Goal: Information Seeking & Learning: Understand process/instructions

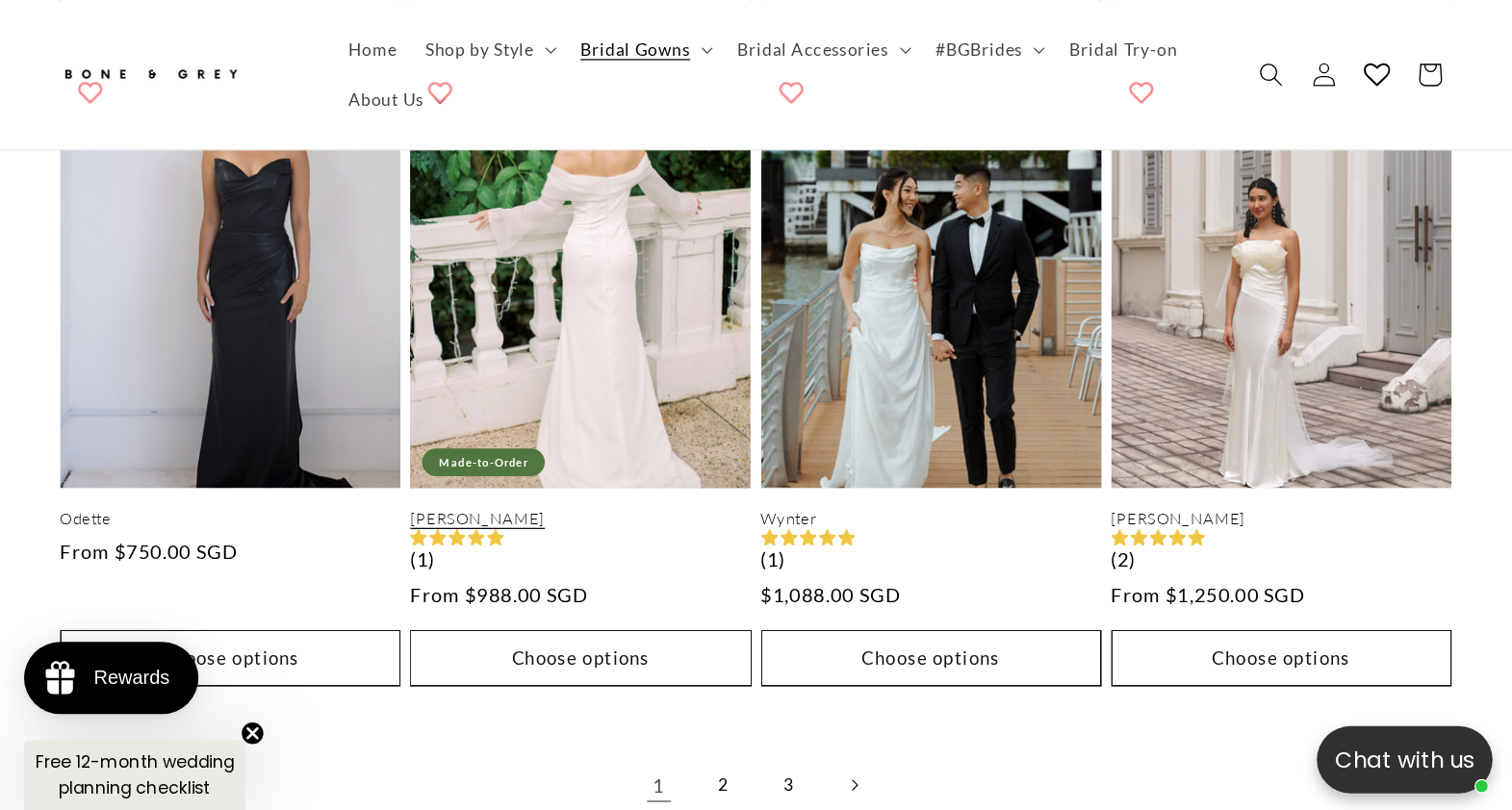
scroll to position [4522, 0]
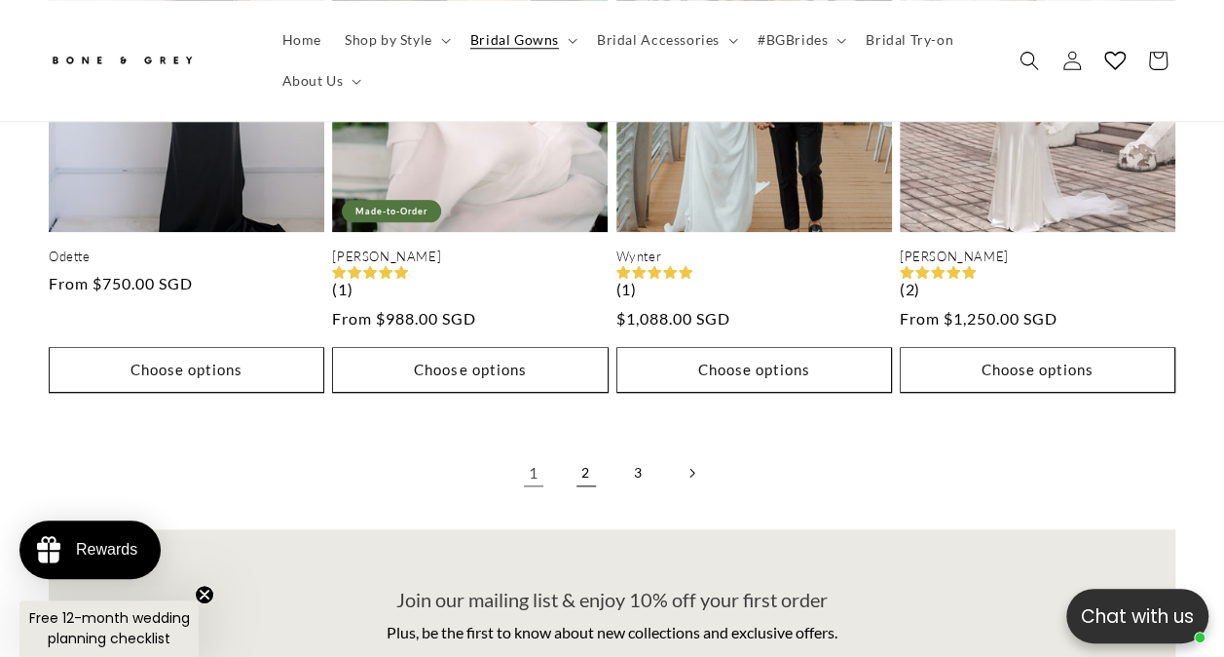
click at [581, 451] on link "2" at bounding box center [586, 472] width 43 height 43
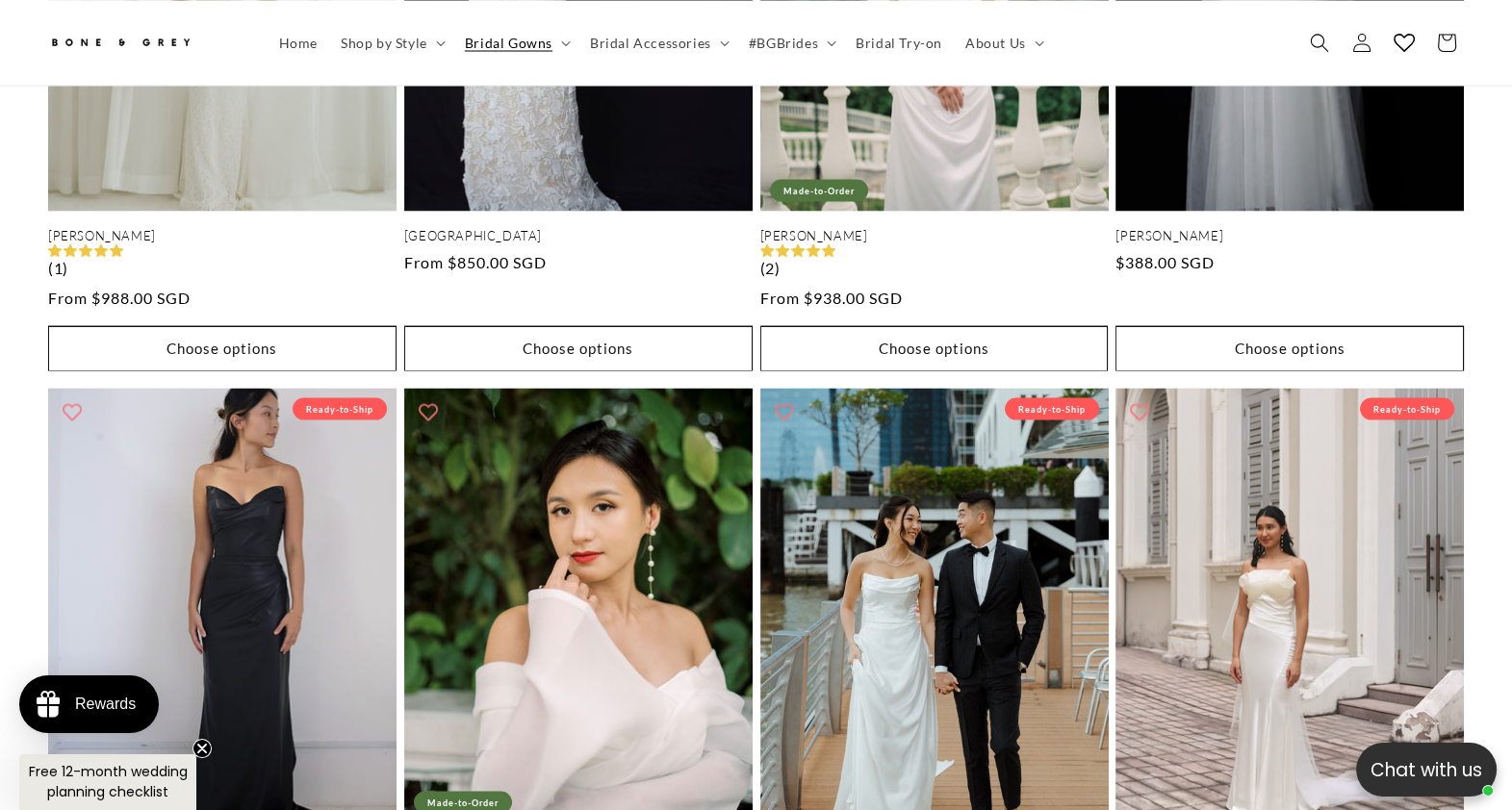
scroll to position [0, 1036]
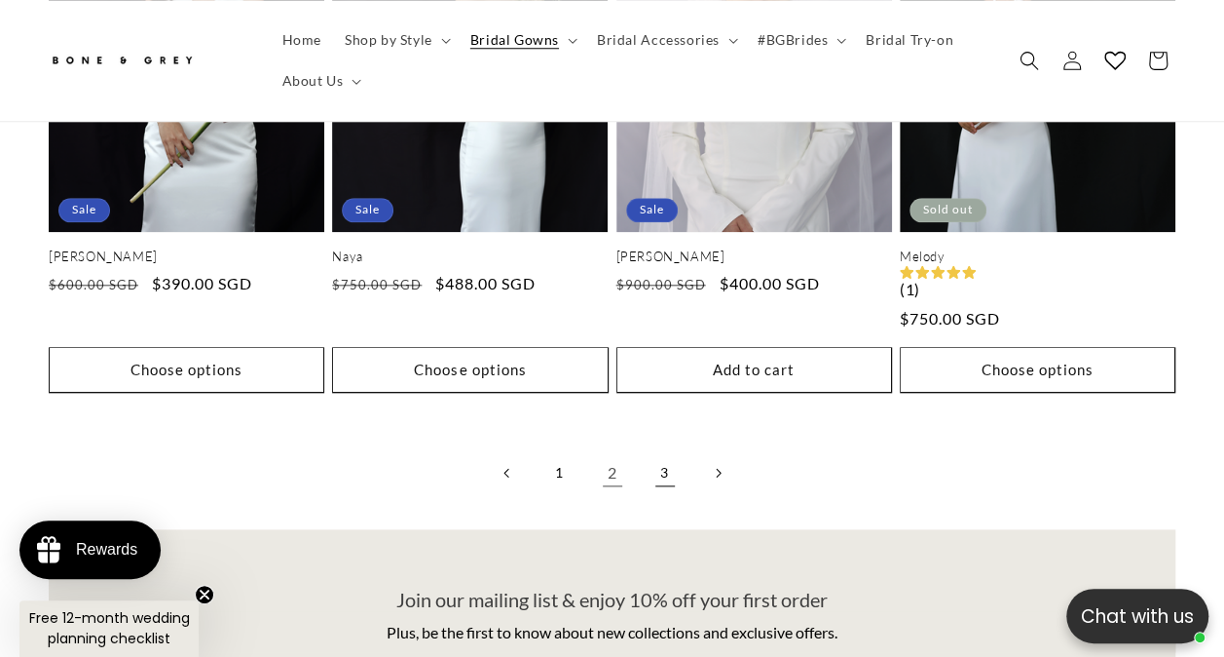
click at [664, 451] on link "3" at bounding box center [665, 472] width 43 height 43
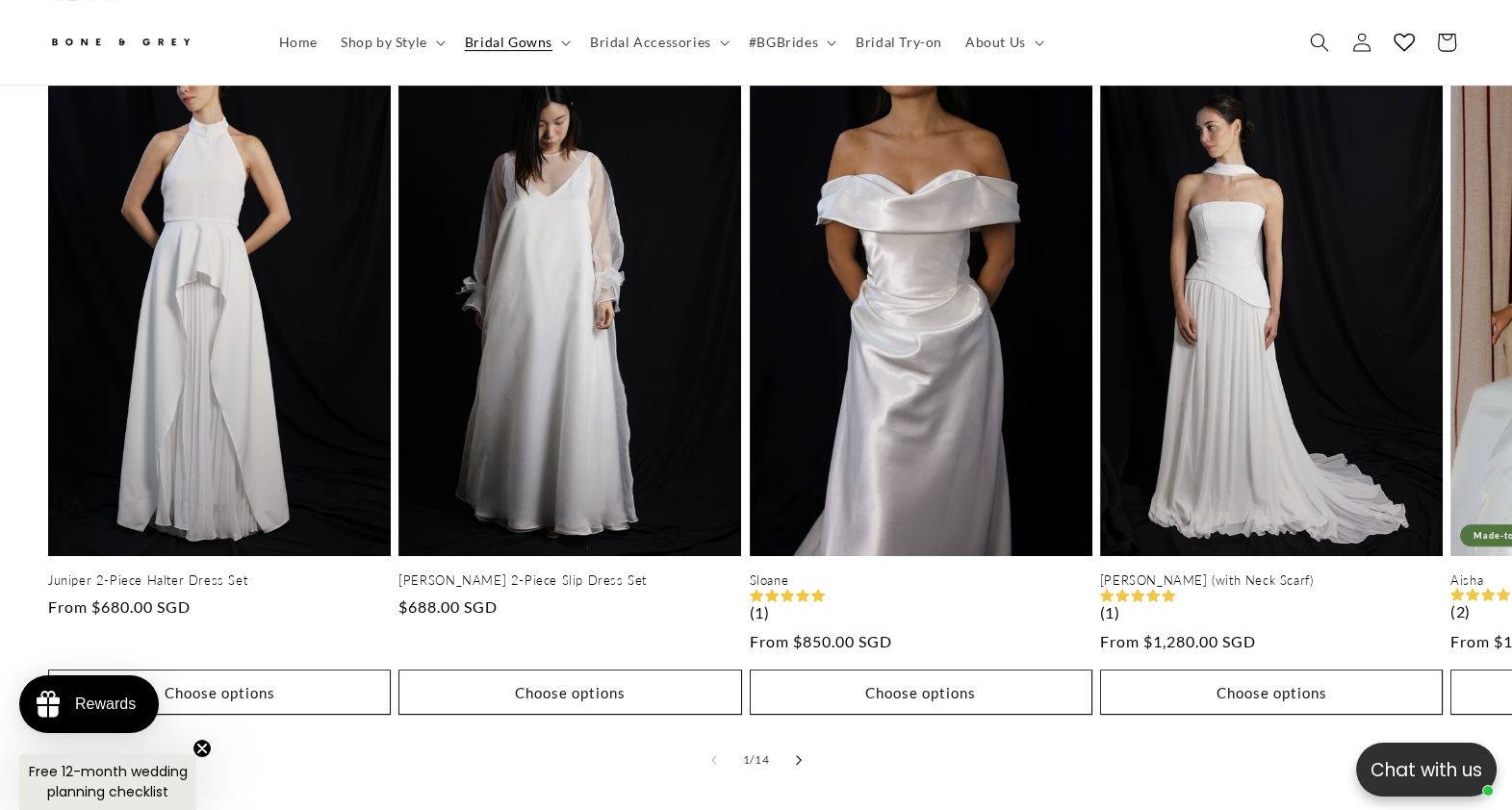
click at [797, 648] on icon "Slide right" at bounding box center [798, 761] width 7 height 11
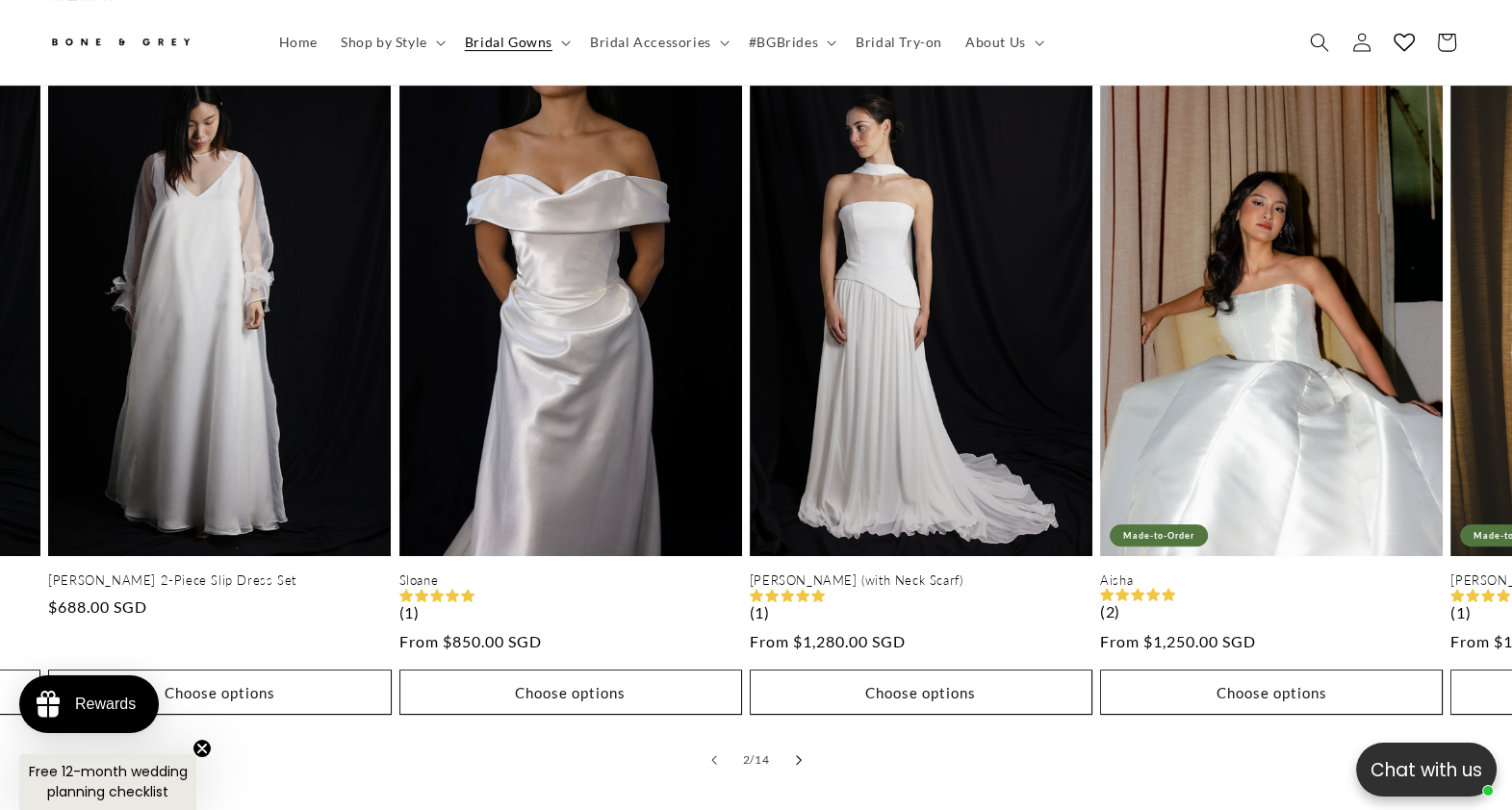
click at [797, 648] on icon "Slide right" at bounding box center [798, 761] width 7 height 11
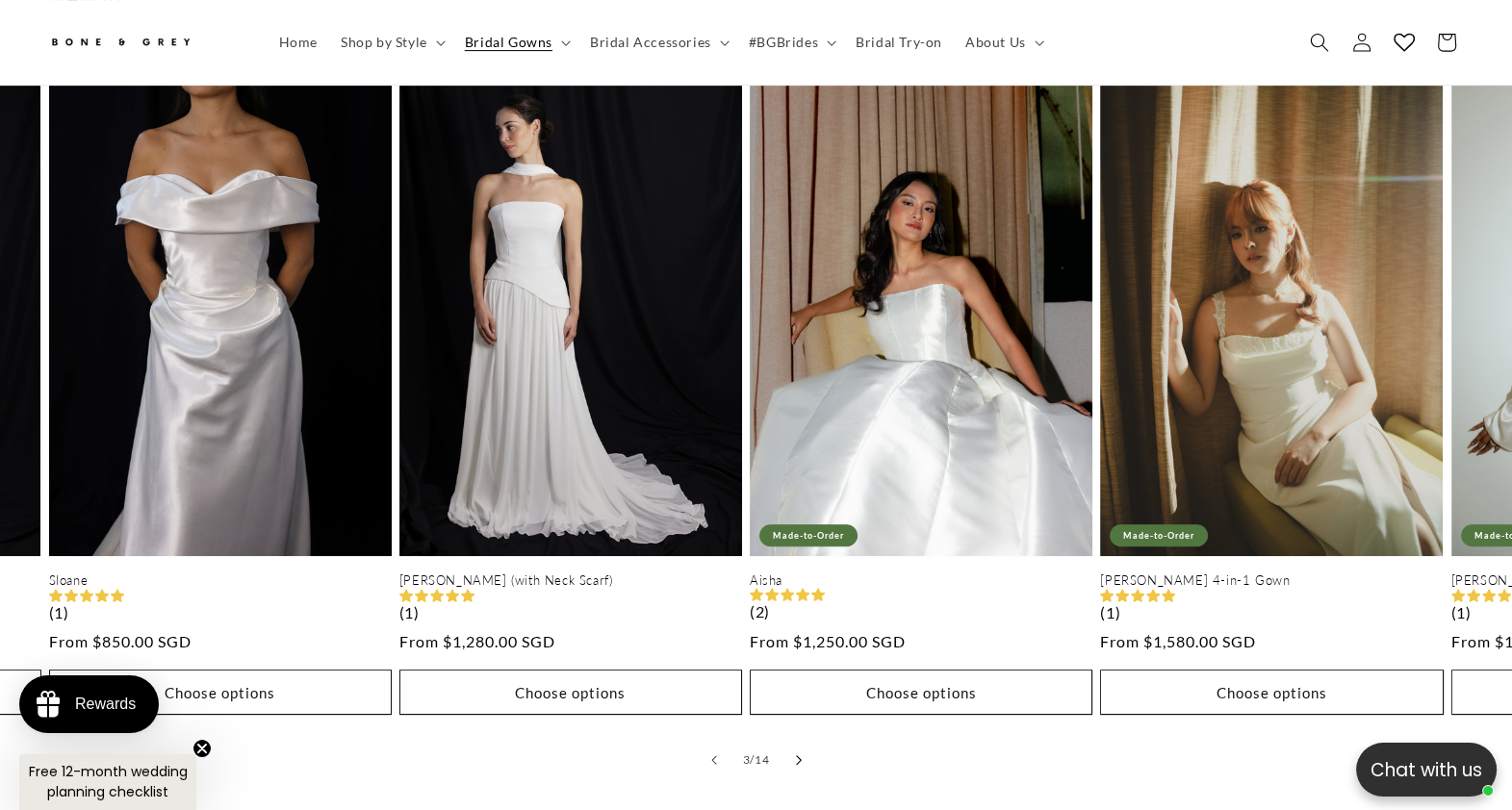
click at [797, 648] on icon "Slide right" at bounding box center [798, 761] width 7 height 11
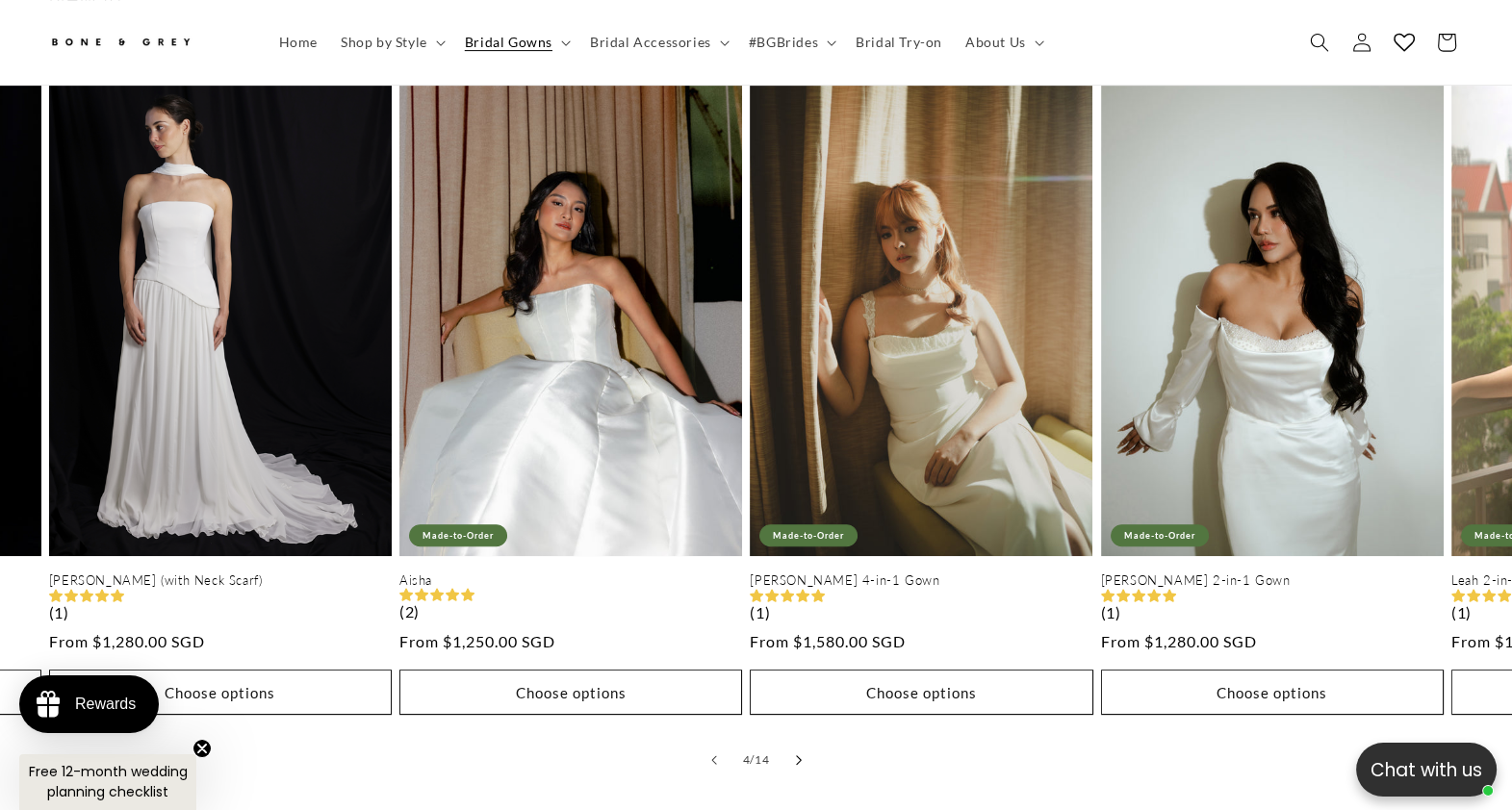
click at [797, 648] on icon "Slide right" at bounding box center [798, 761] width 7 height 11
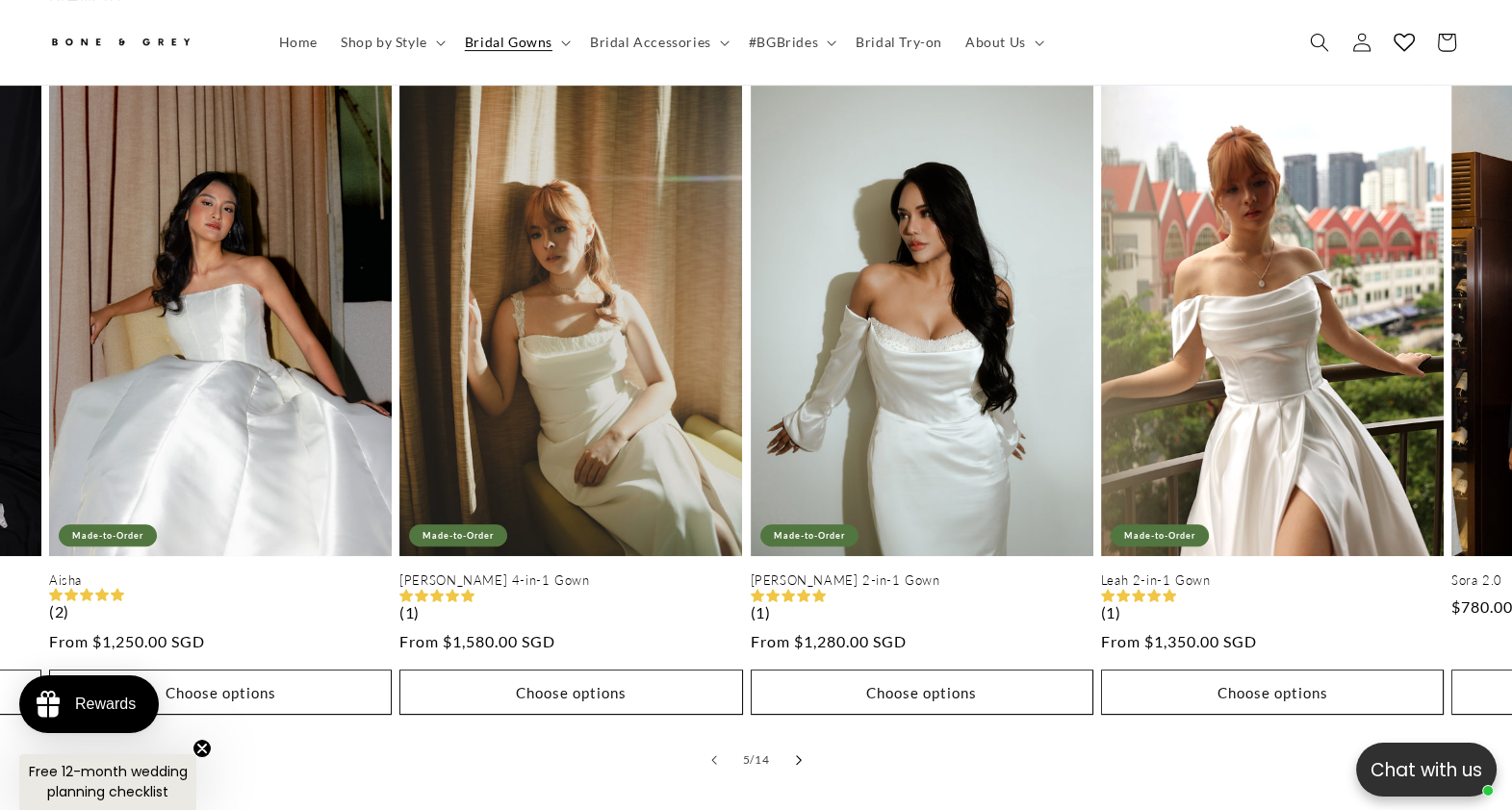
click at [803, 648] on button "Slide right" at bounding box center [798, 760] width 42 height 42
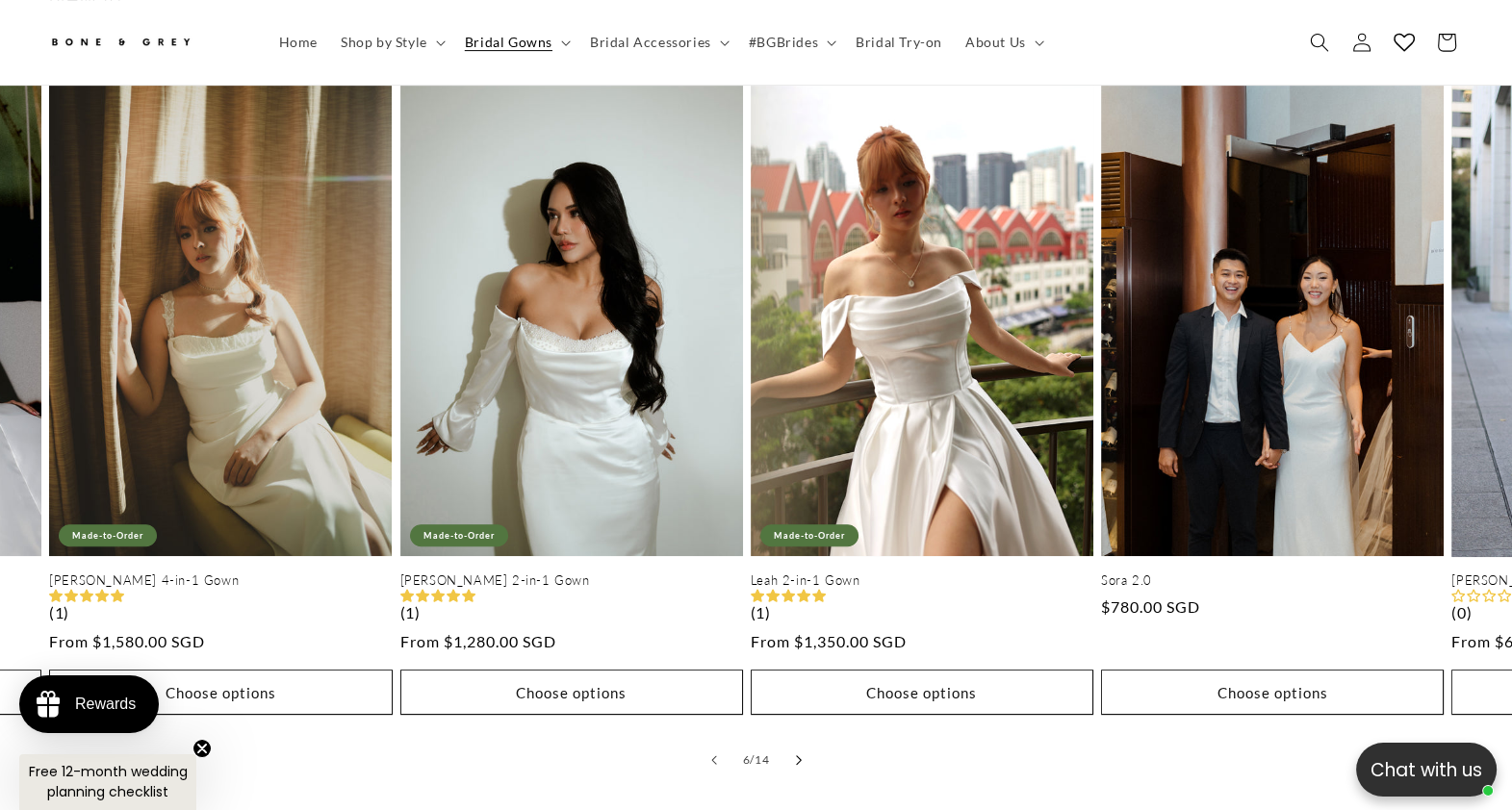
click at [803, 648] on button "Slide right" at bounding box center [798, 760] width 42 height 42
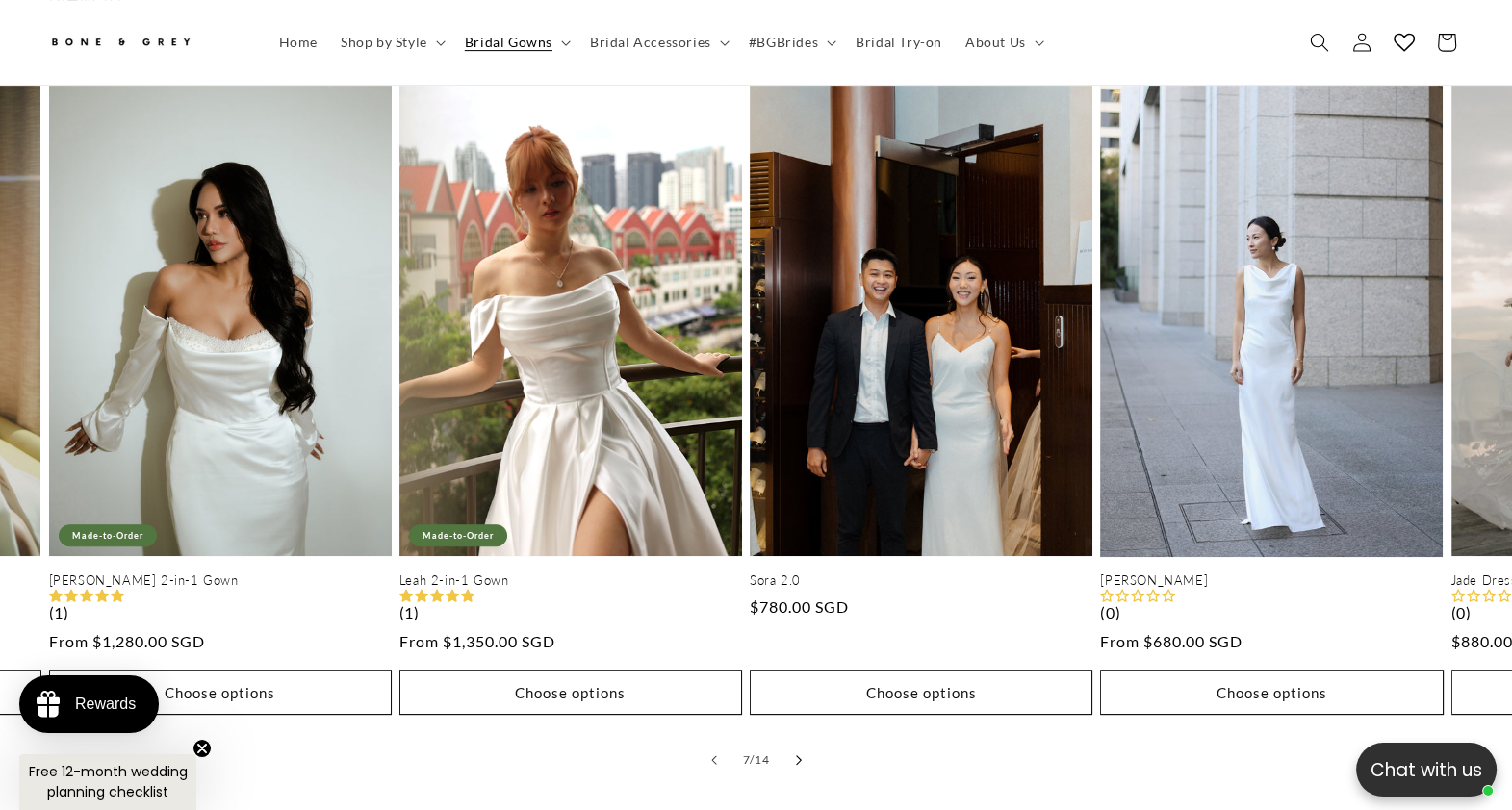
click at [803, 648] on button "Slide right" at bounding box center [798, 760] width 42 height 42
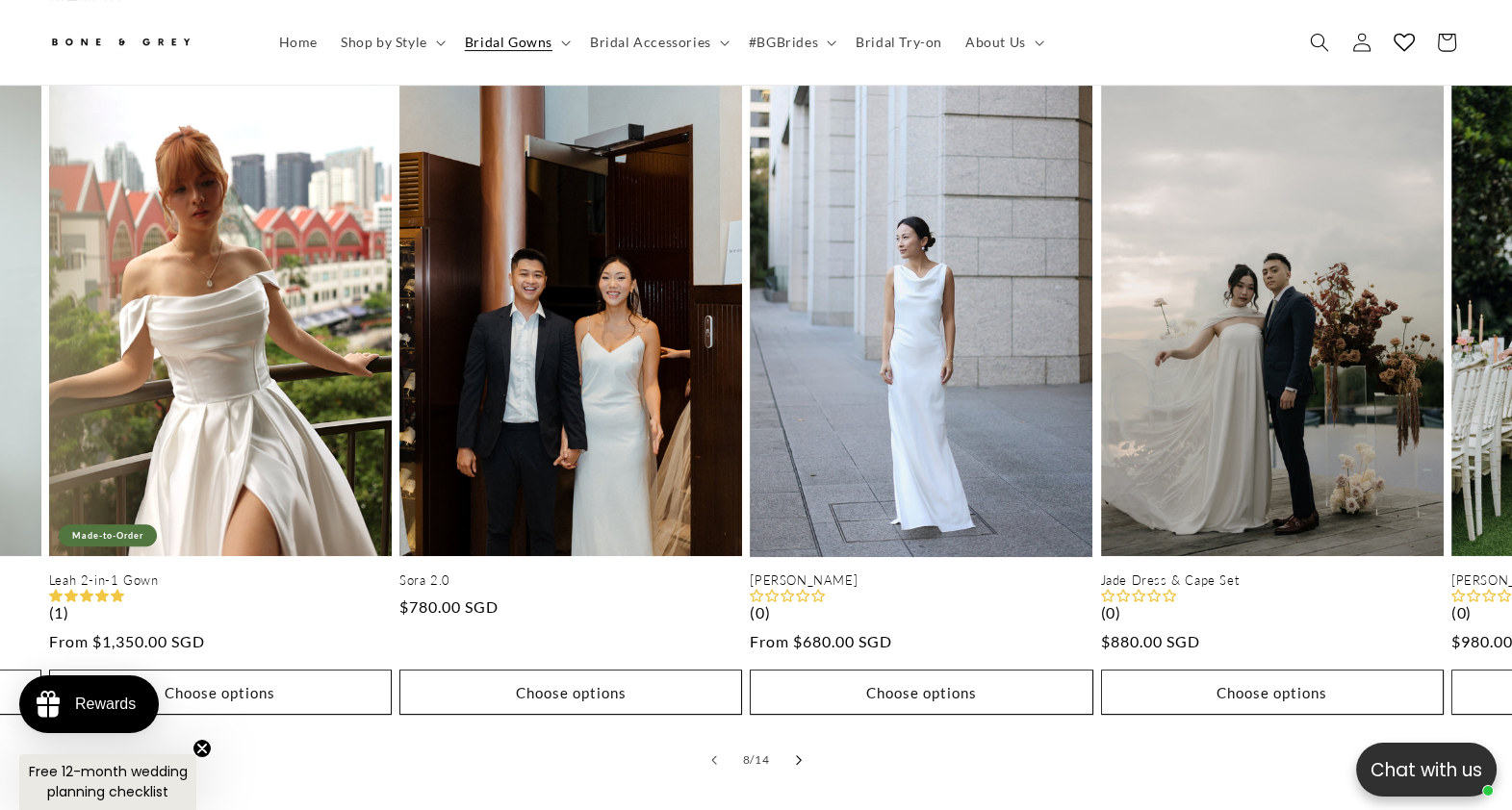
click at [803, 648] on button "Slide right" at bounding box center [798, 760] width 42 height 42
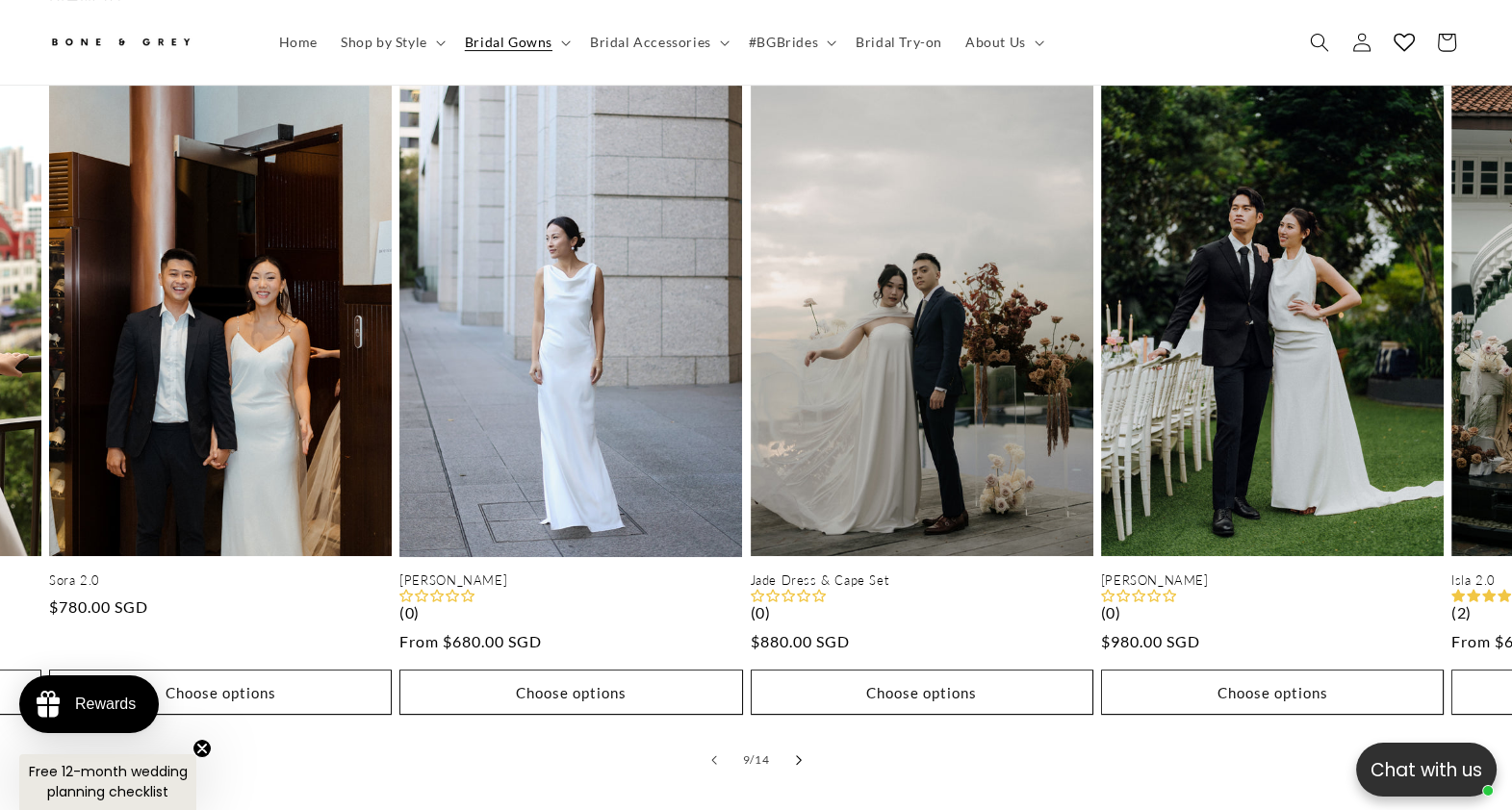
click at [803, 648] on button "Slide right" at bounding box center [798, 760] width 42 height 42
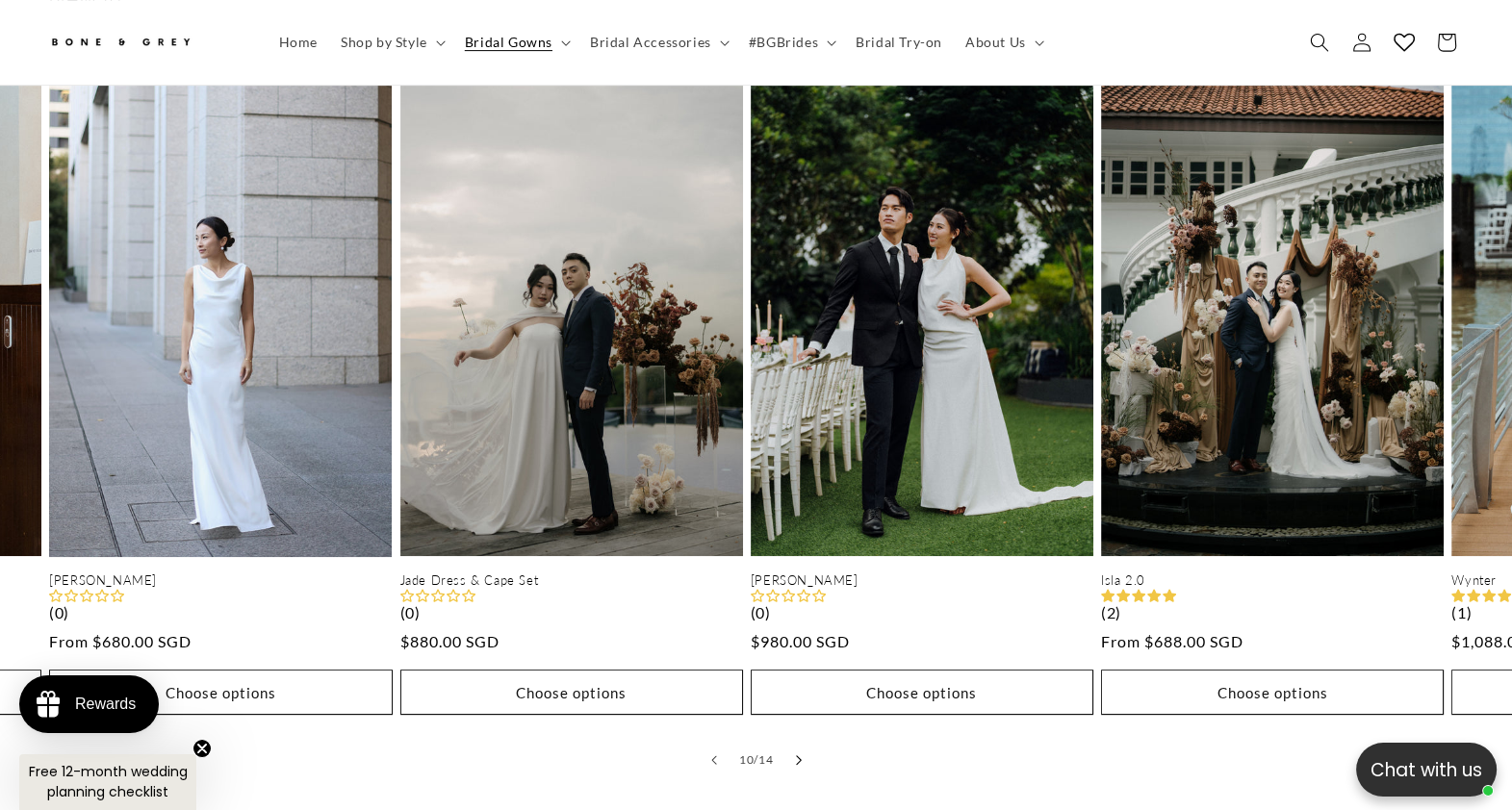
click at [803, 648] on button "Slide right" at bounding box center [798, 760] width 42 height 42
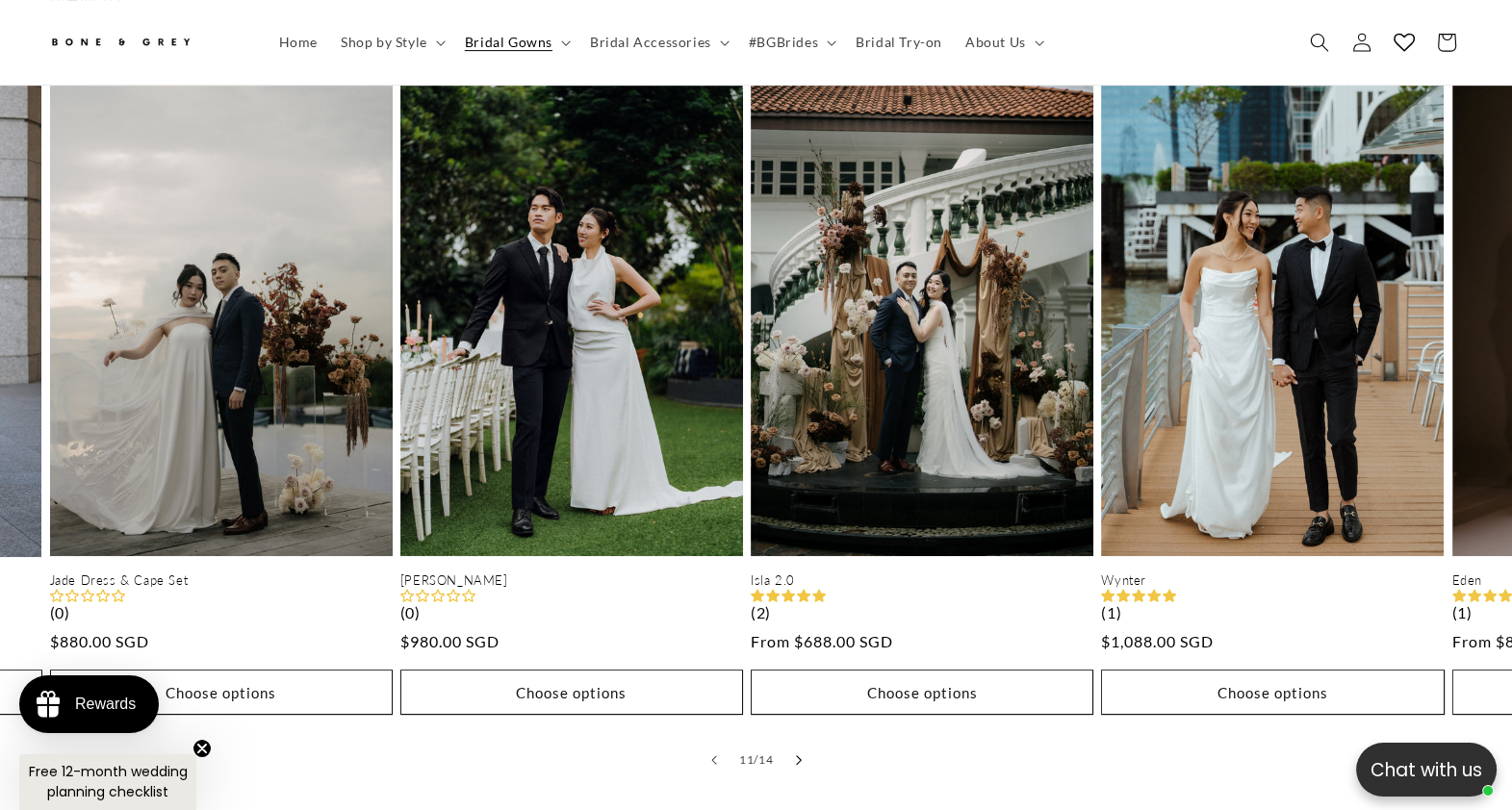
click at [803, 648] on button "Slide right" at bounding box center [798, 760] width 42 height 42
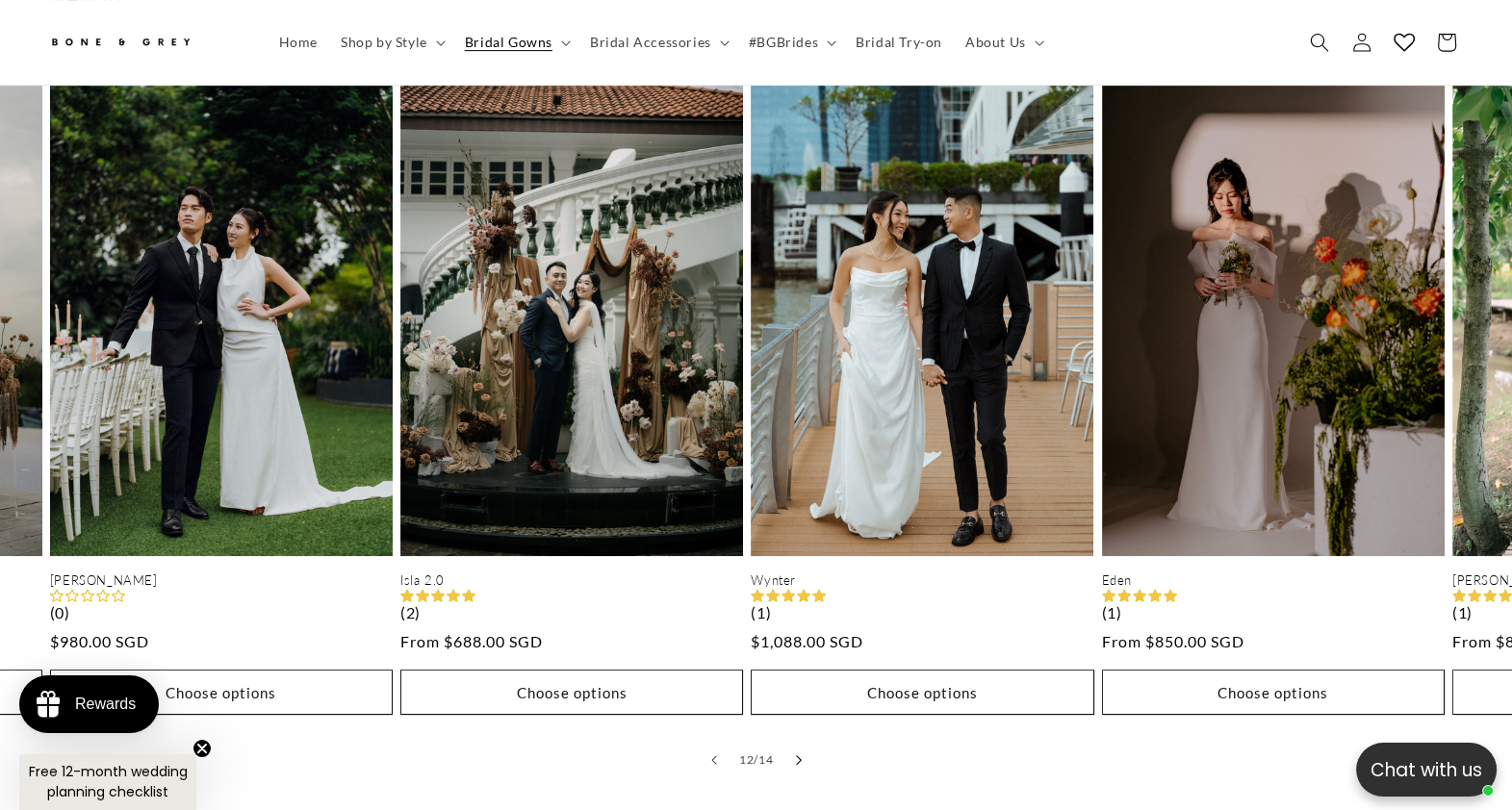
click at [803, 648] on button "Slide right" at bounding box center [798, 760] width 42 height 42
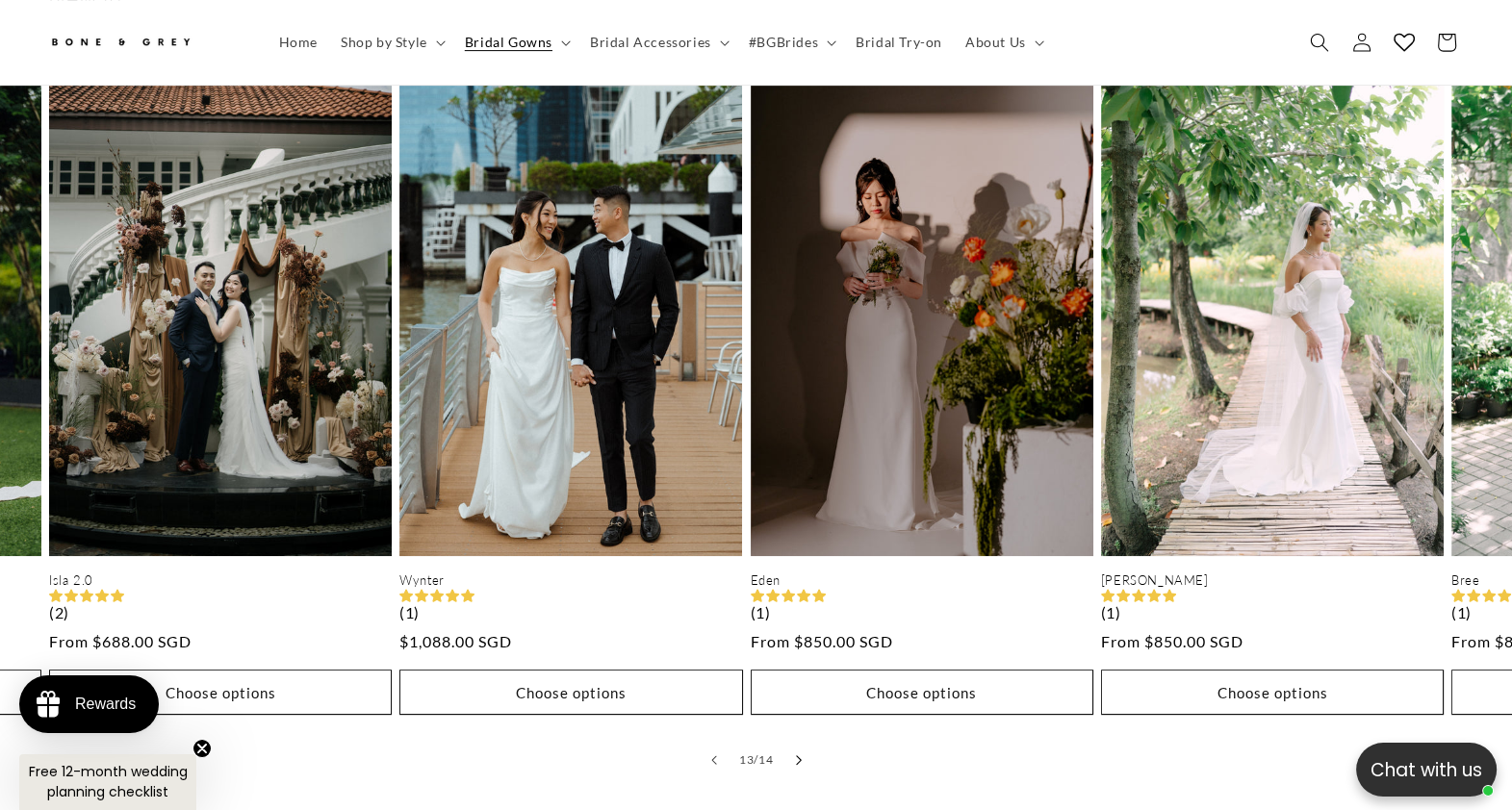
click at [803, 648] on button "Slide right" at bounding box center [798, 760] width 42 height 42
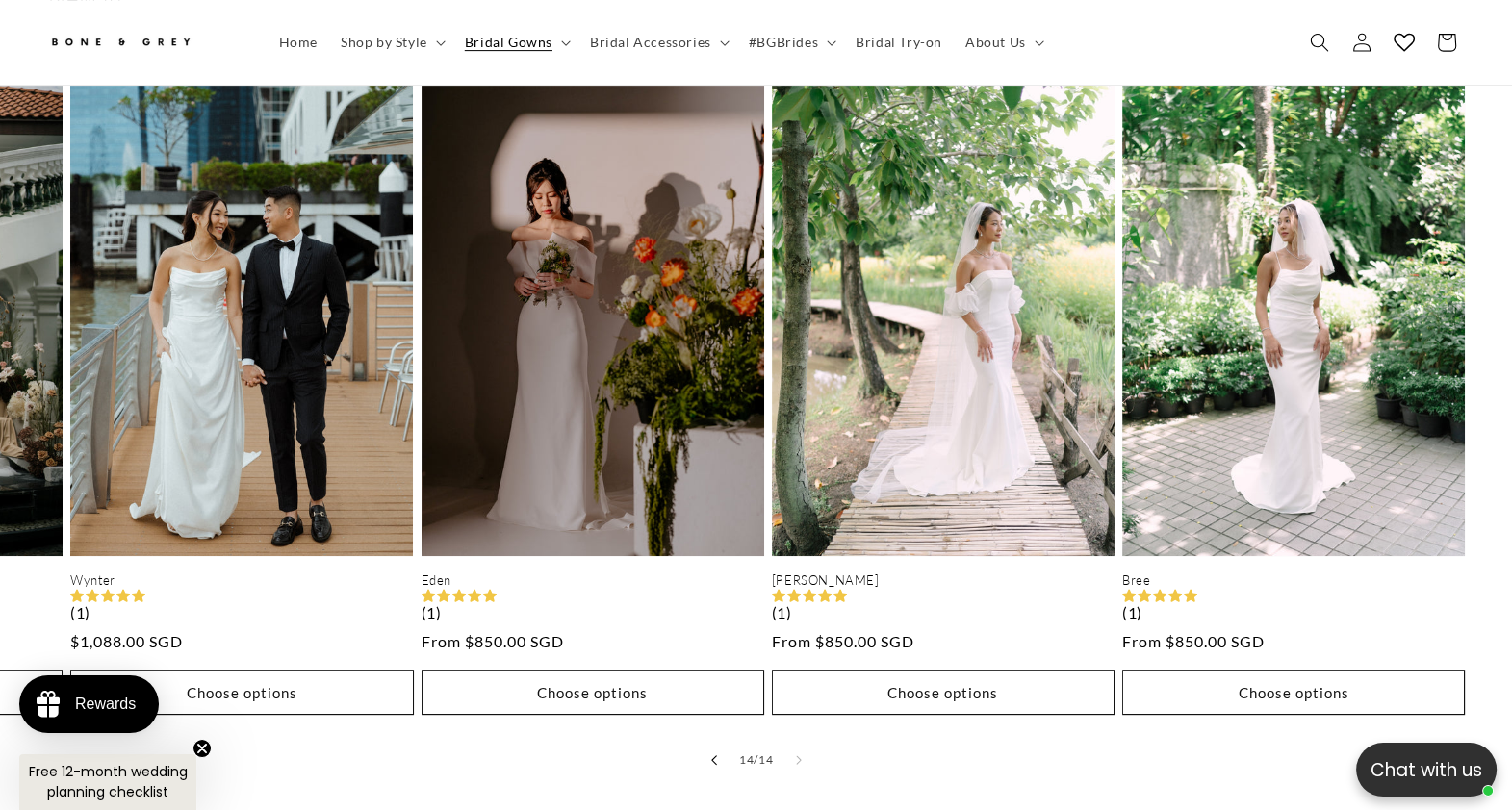
click at [719, 648] on button "Slide left" at bounding box center [714, 760] width 42 height 42
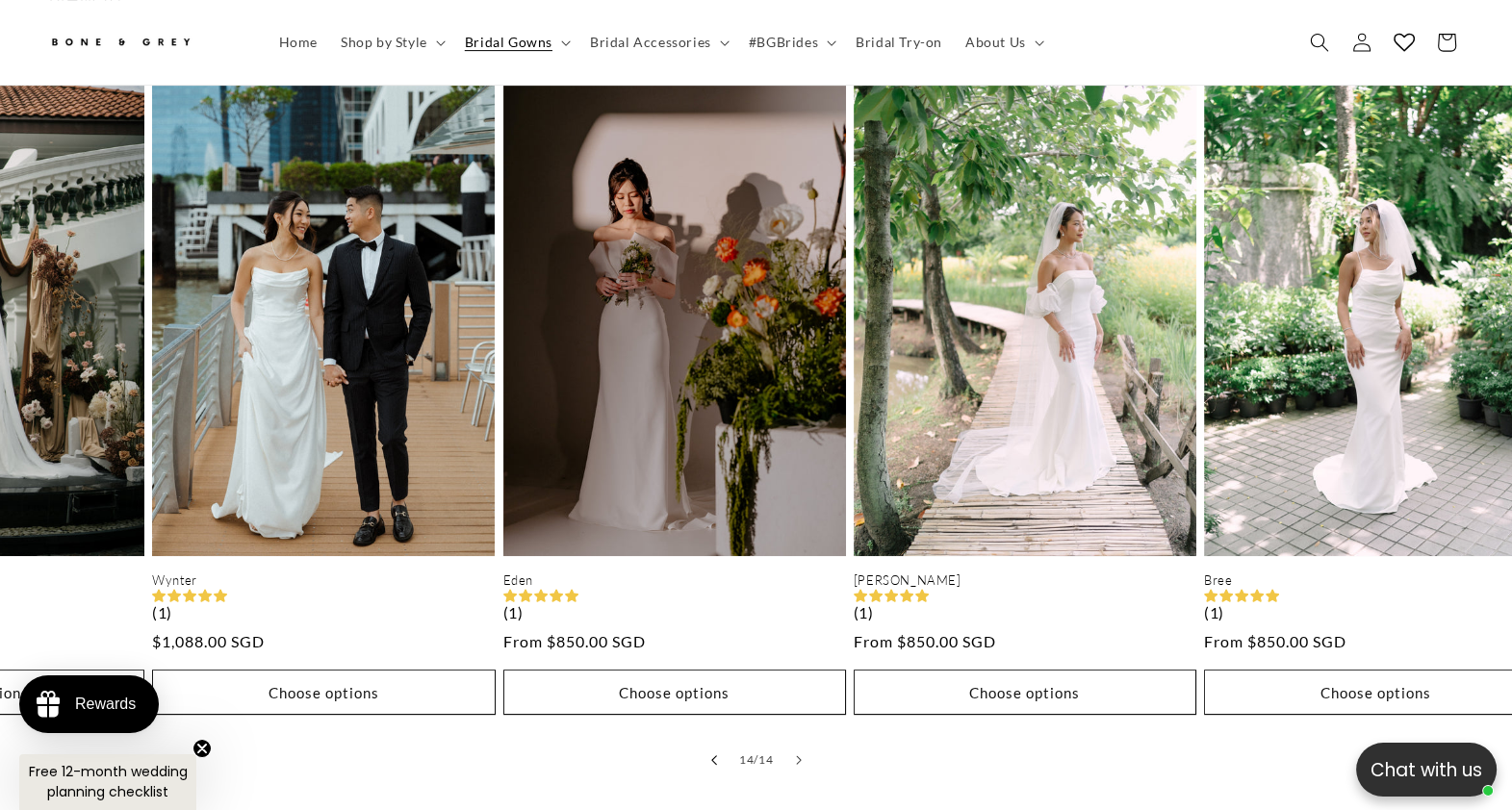
click at [719, 648] on button "Slide left" at bounding box center [714, 760] width 42 height 42
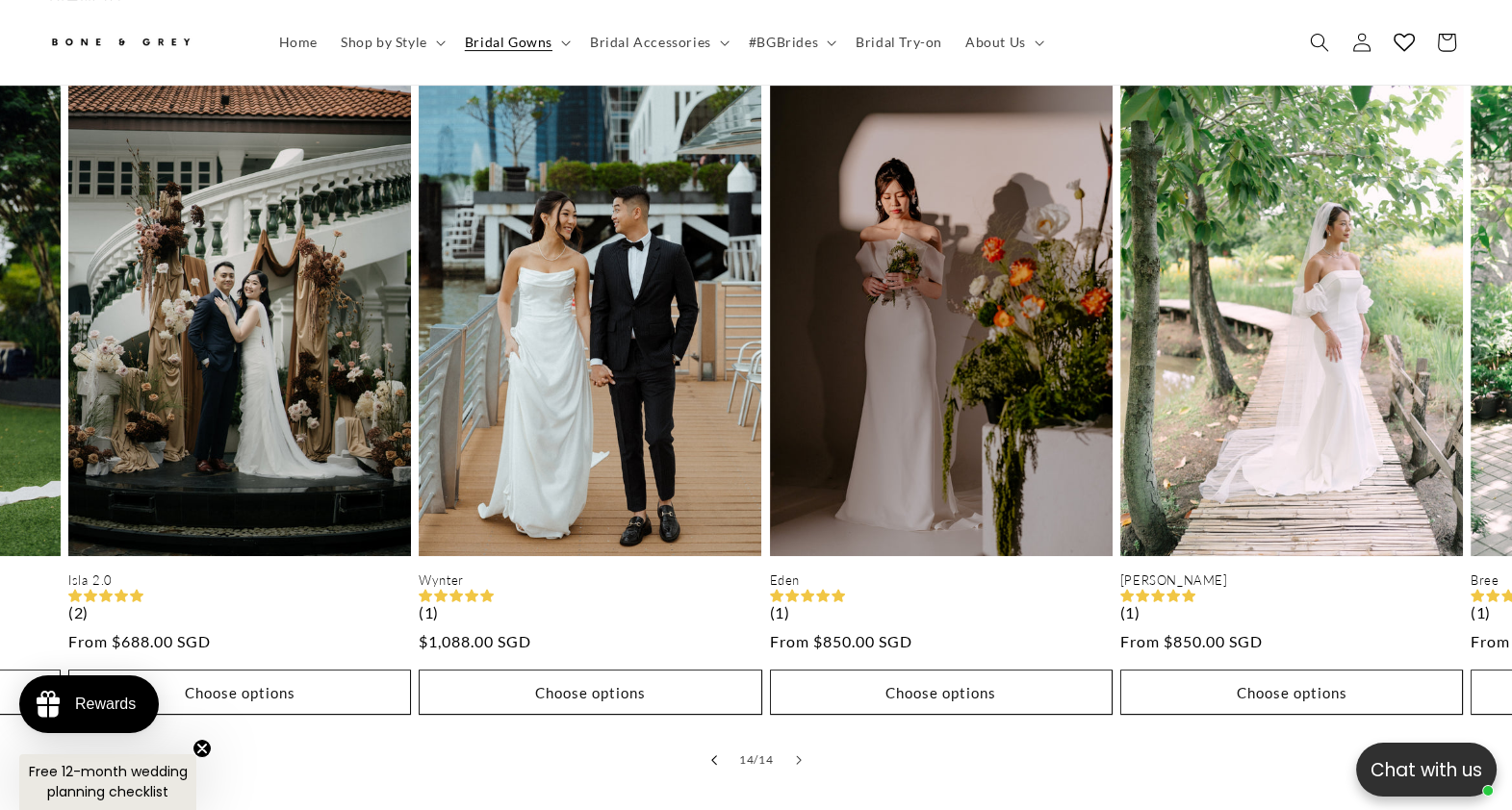
click at [719, 648] on button "Slide left" at bounding box center [714, 760] width 42 height 42
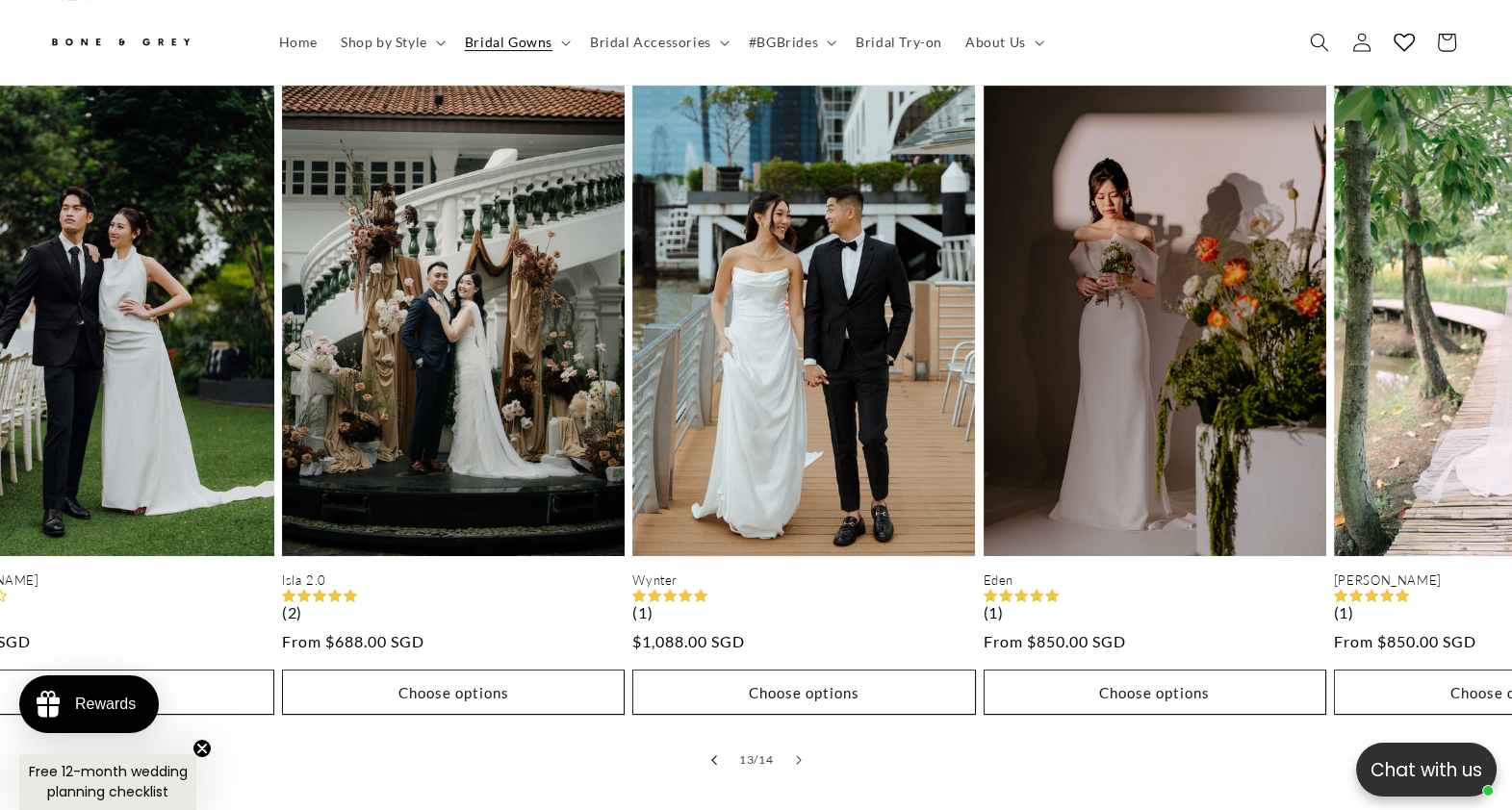
click at [719, 648] on button "Slide left" at bounding box center [714, 760] width 42 height 42
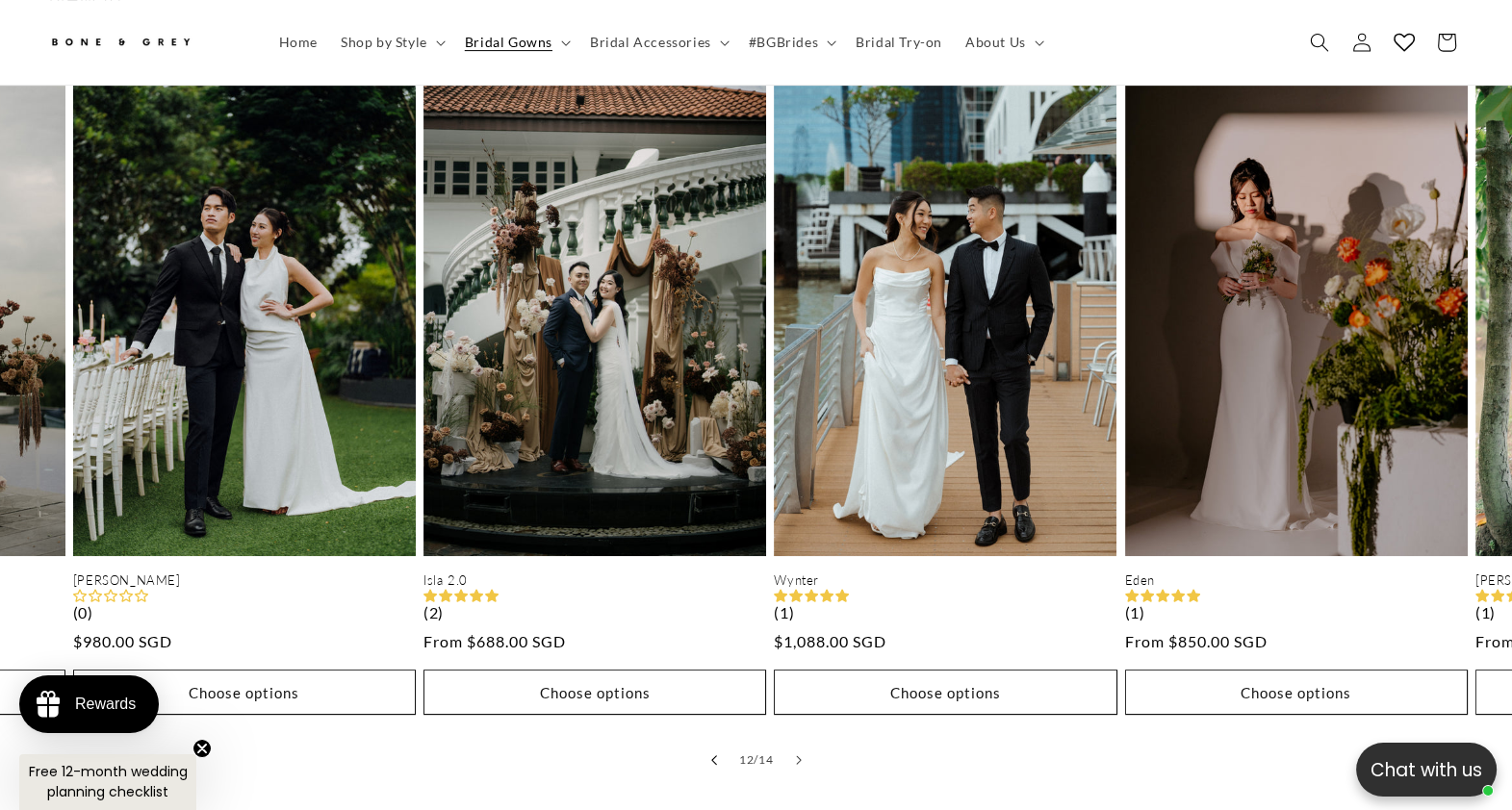
click at [719, 648] on button "Slide left" at bounding box center [714, 760] width 42 height 42
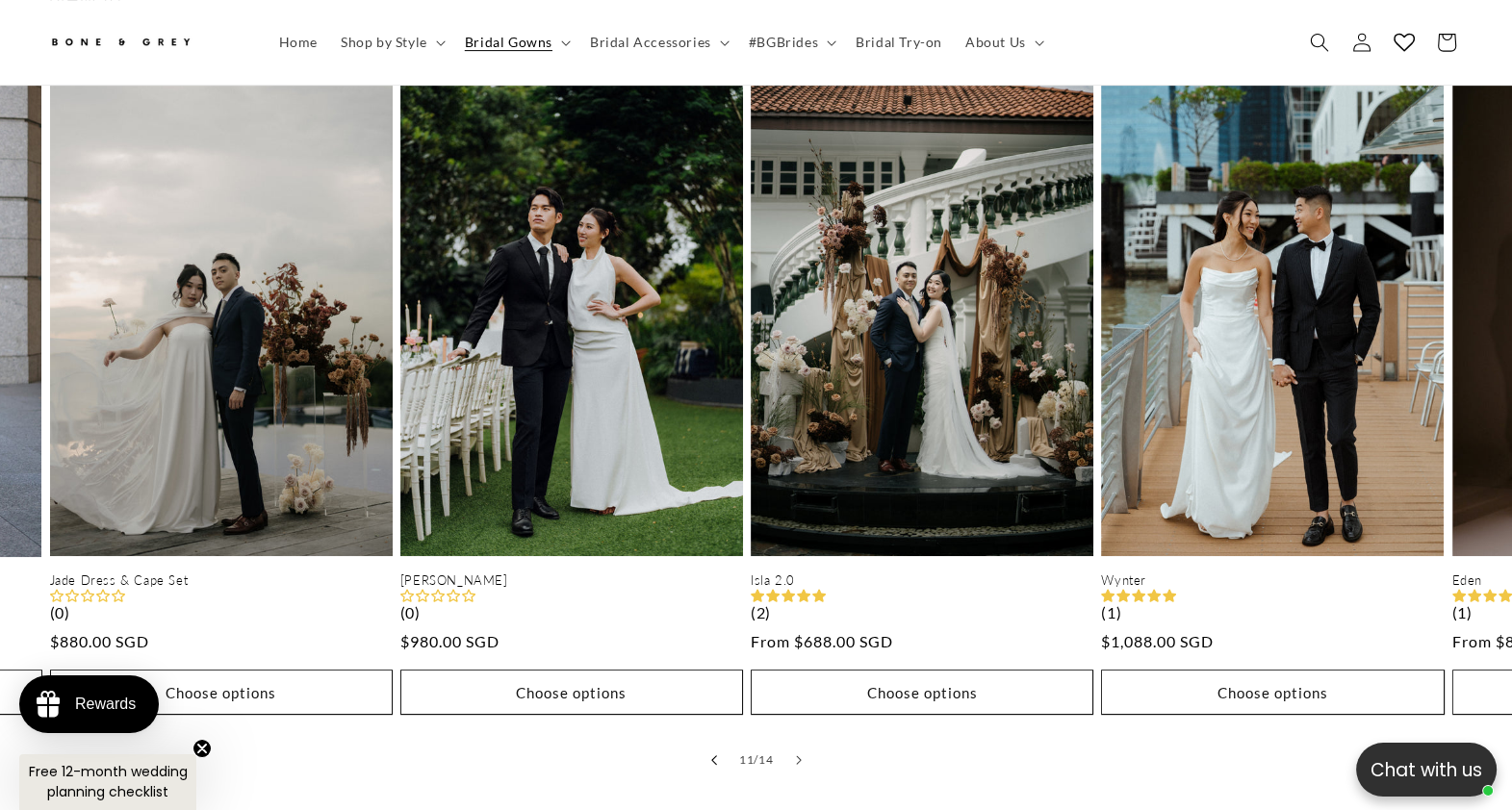
click at [719, 648] on button "Slide left" at bounding box center [714, 760] width 42 height 42
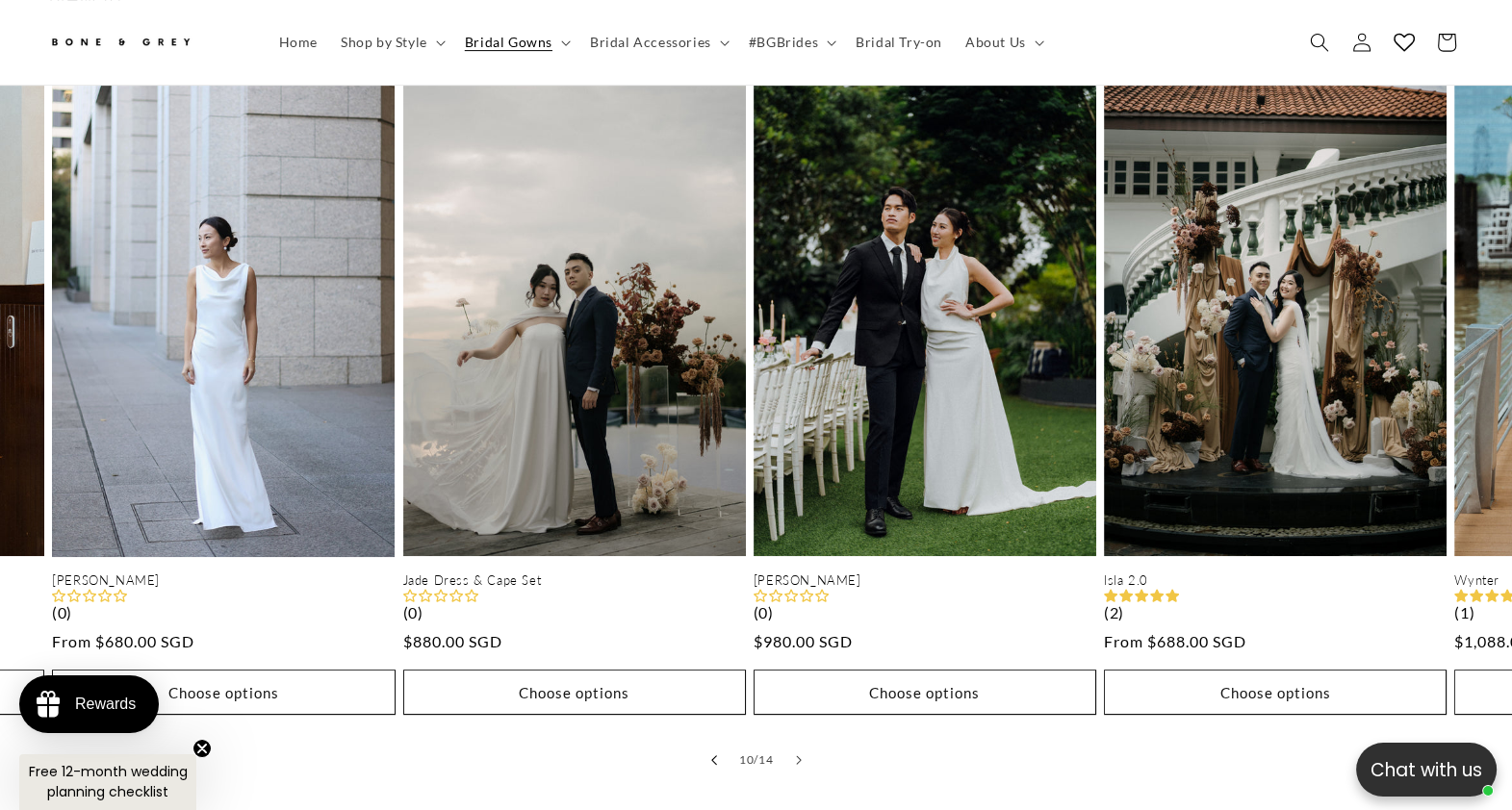
click at [719, 648] on button "Slide left" at bounding box center [714, 760] width 42 height 42
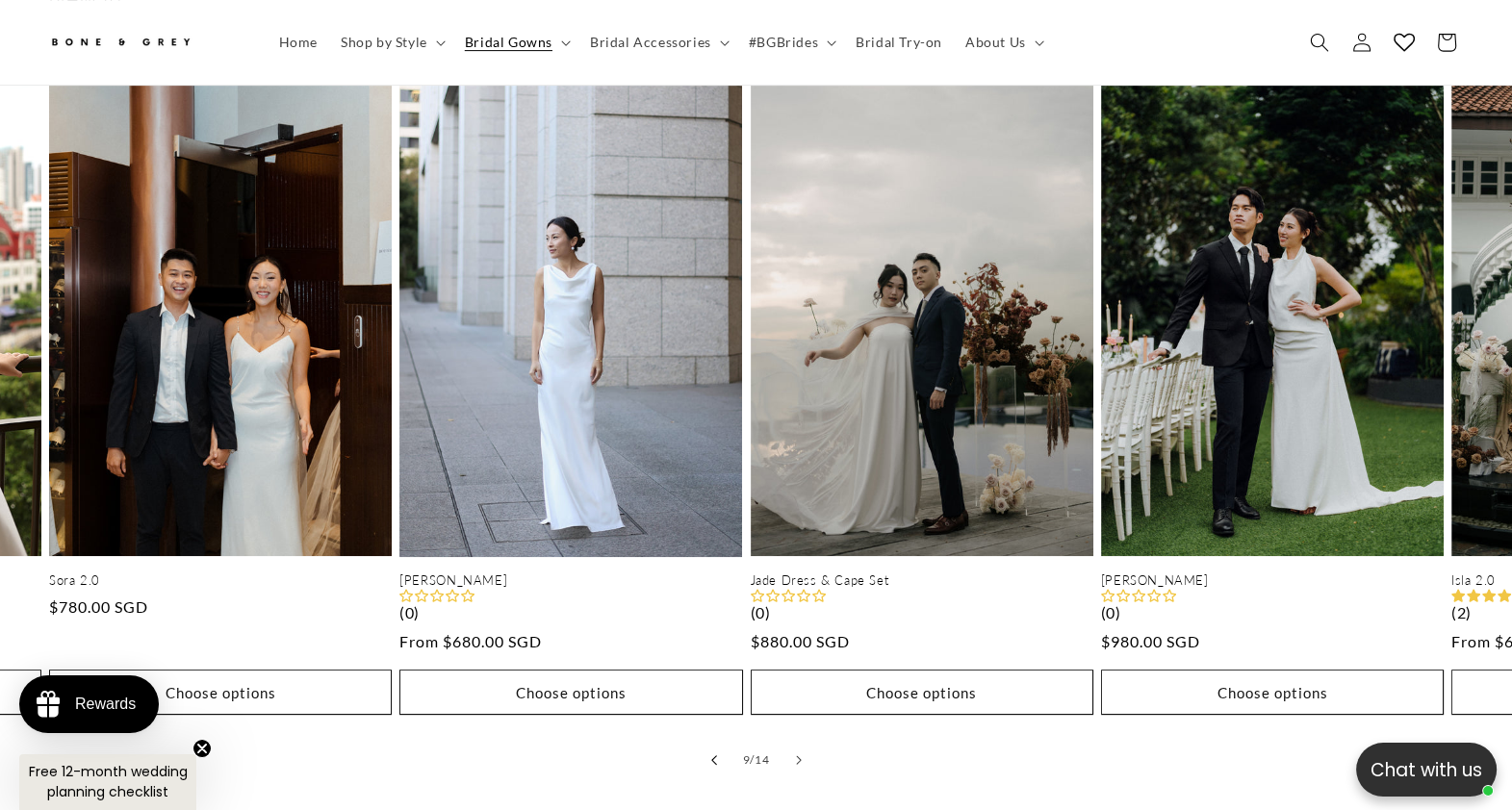
click at [719, 648] on button "Slide left" at bounding box center [714, 760] width 42 height 42
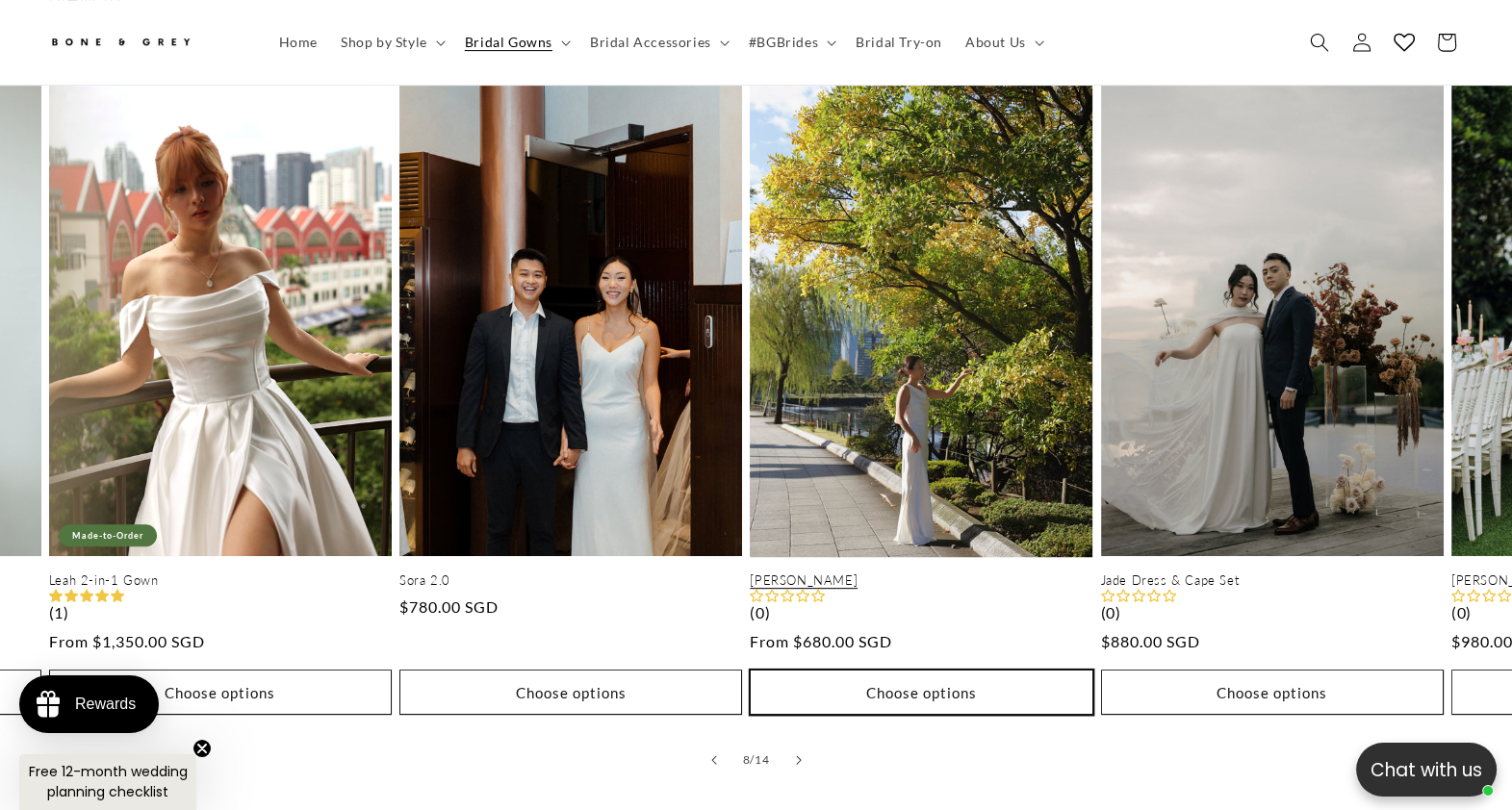
click at [945, 648] on button "Choose options" at bounding box center [921, 692] width 343 height 45
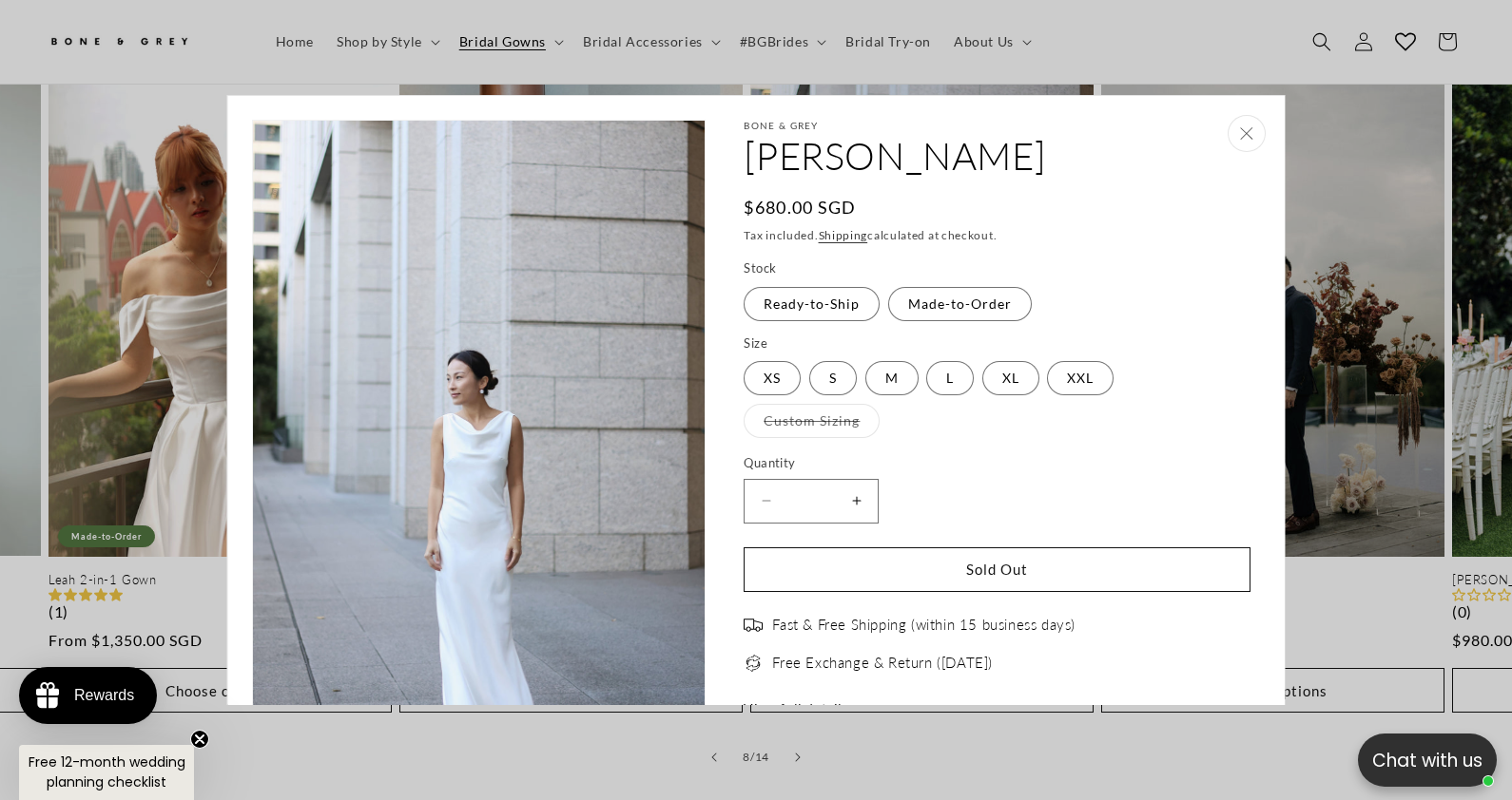
click at [1194, 119] on button "Close" at bounding box center [1246, 134] width 38 height 37
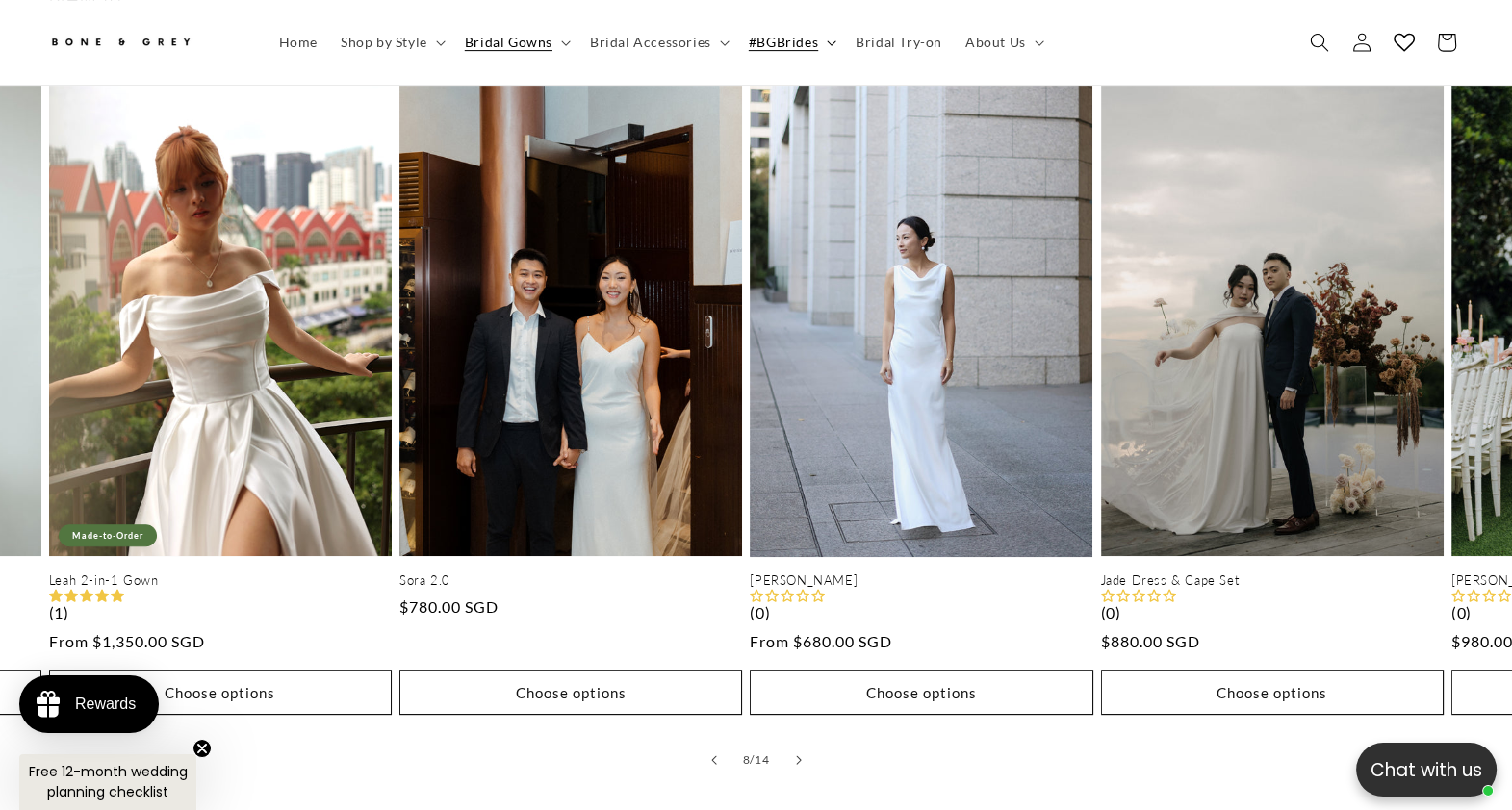
click at [773, 38] on span "#BGBrides" at bounding box center [784, 42] width 69 height 18
click at [890, 37] on span "Bridal Try-on" at bounding box center [899, 42] width 87 height 18
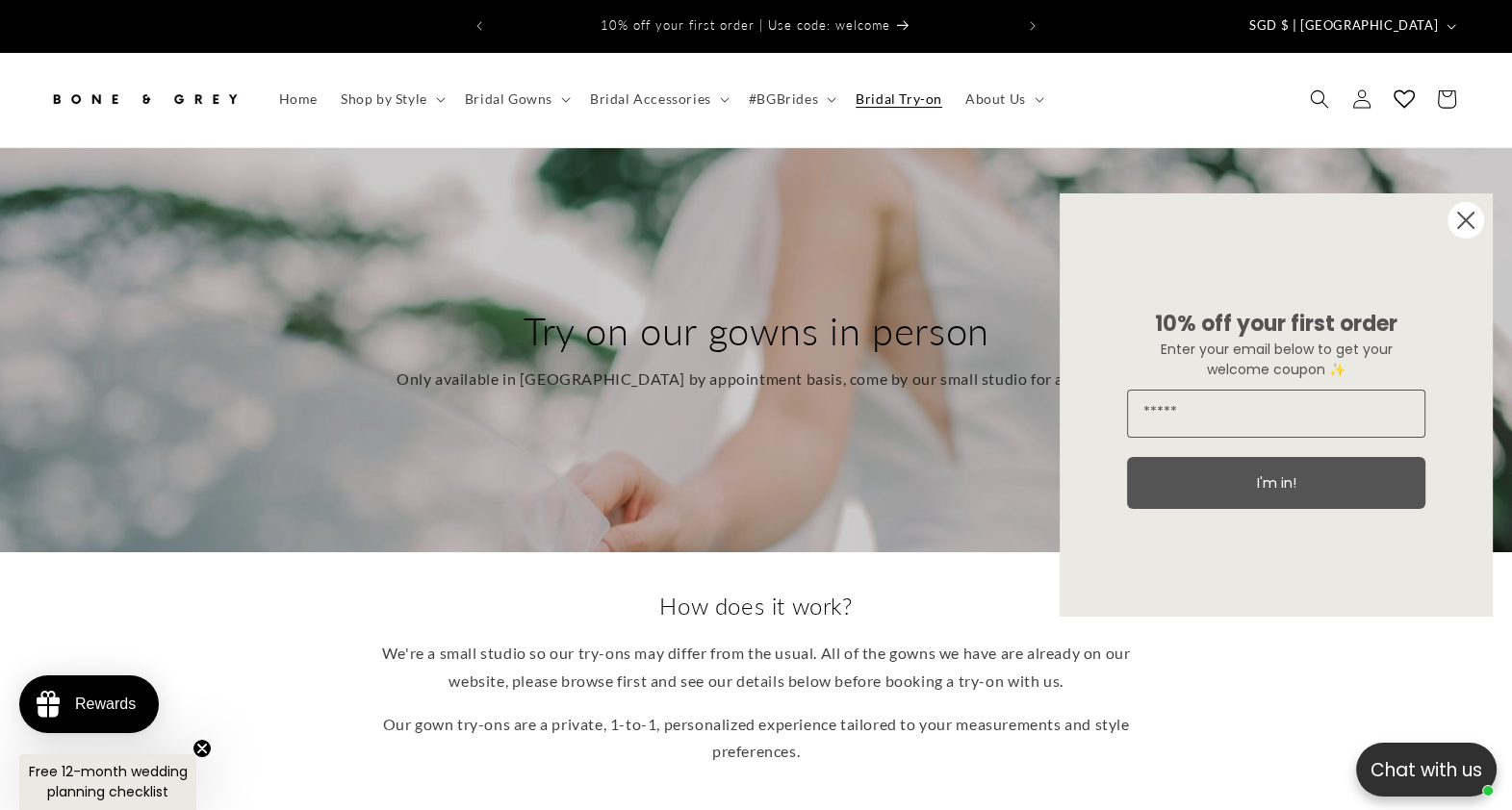
click at [1469, 228] on circle "Close dialog" at bounding box center [1466, 220] width 37 height 37
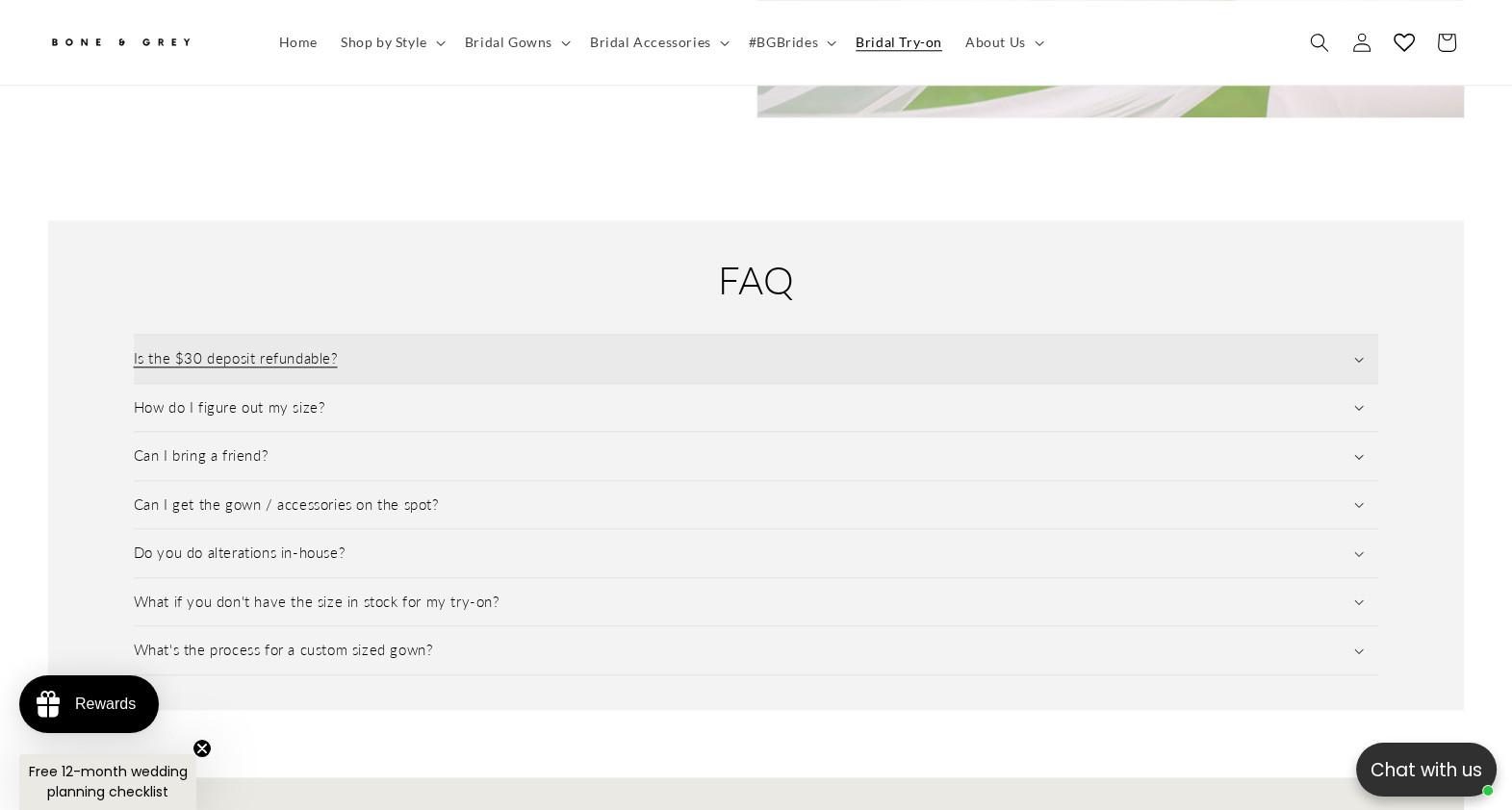
click at [281, 350] on h3 "Is the $30 deposit refundable?" at bounding box center [235, 359] width 205 height 19
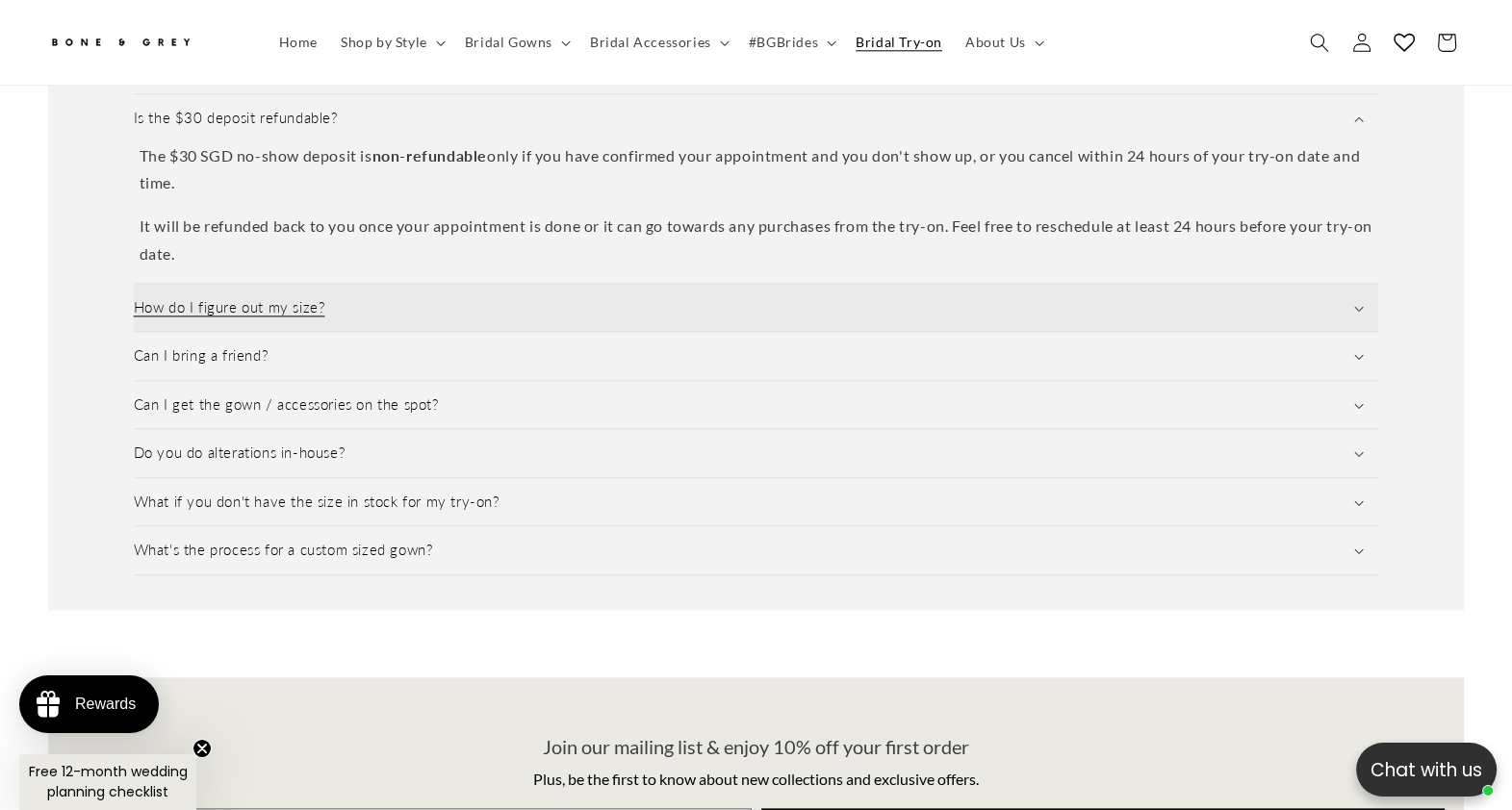
scroll to position [0, 1036]
click at [279, 298] on h3 "How do I figure out my size?" at bounding box center [229, 307] width 192 height 19
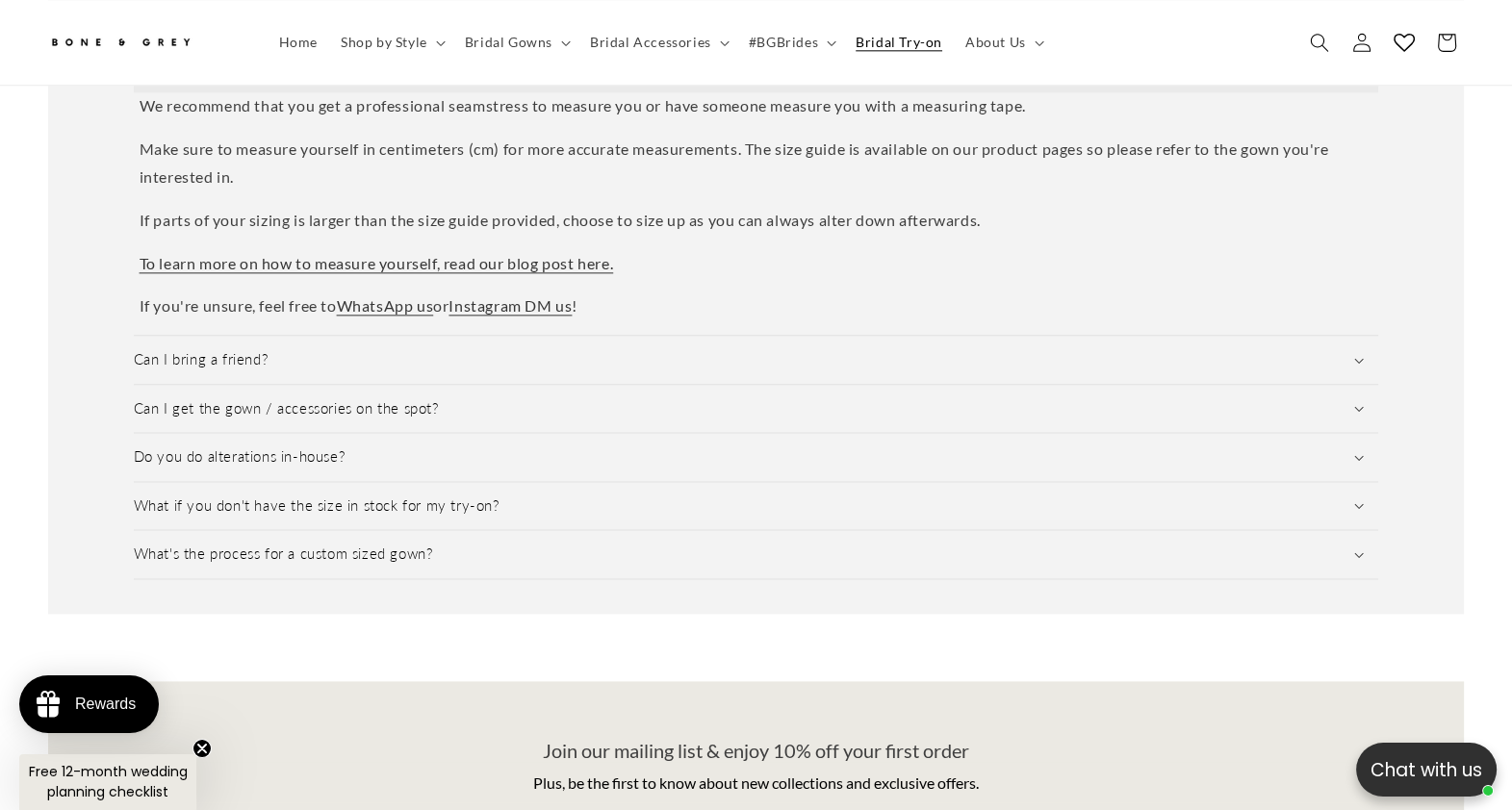
scroll to position [2996, 0]
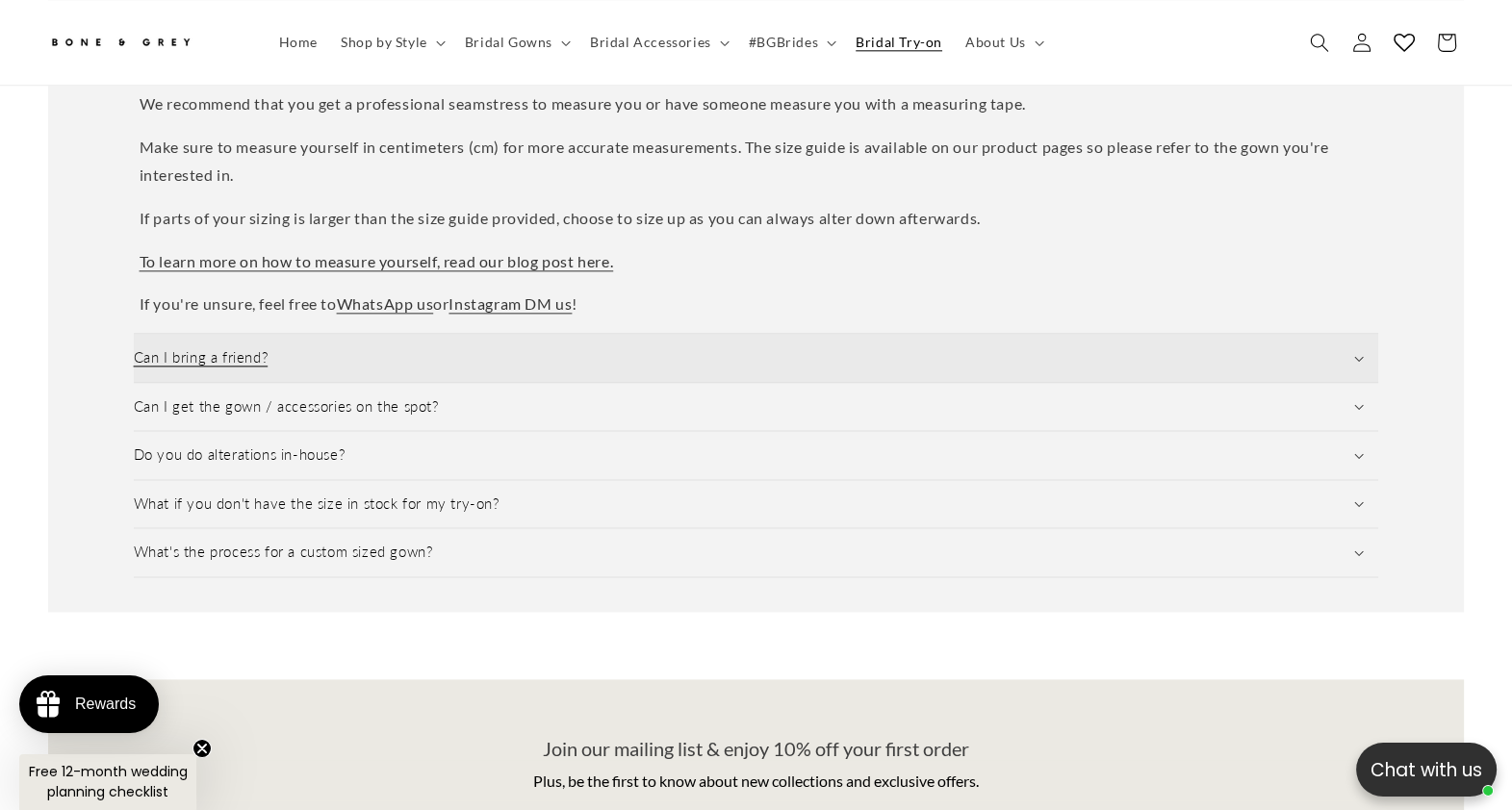
click at [221, 349] on h3 "Can I bring a friend?" at bounding box center [201, 358] width 134 height 19
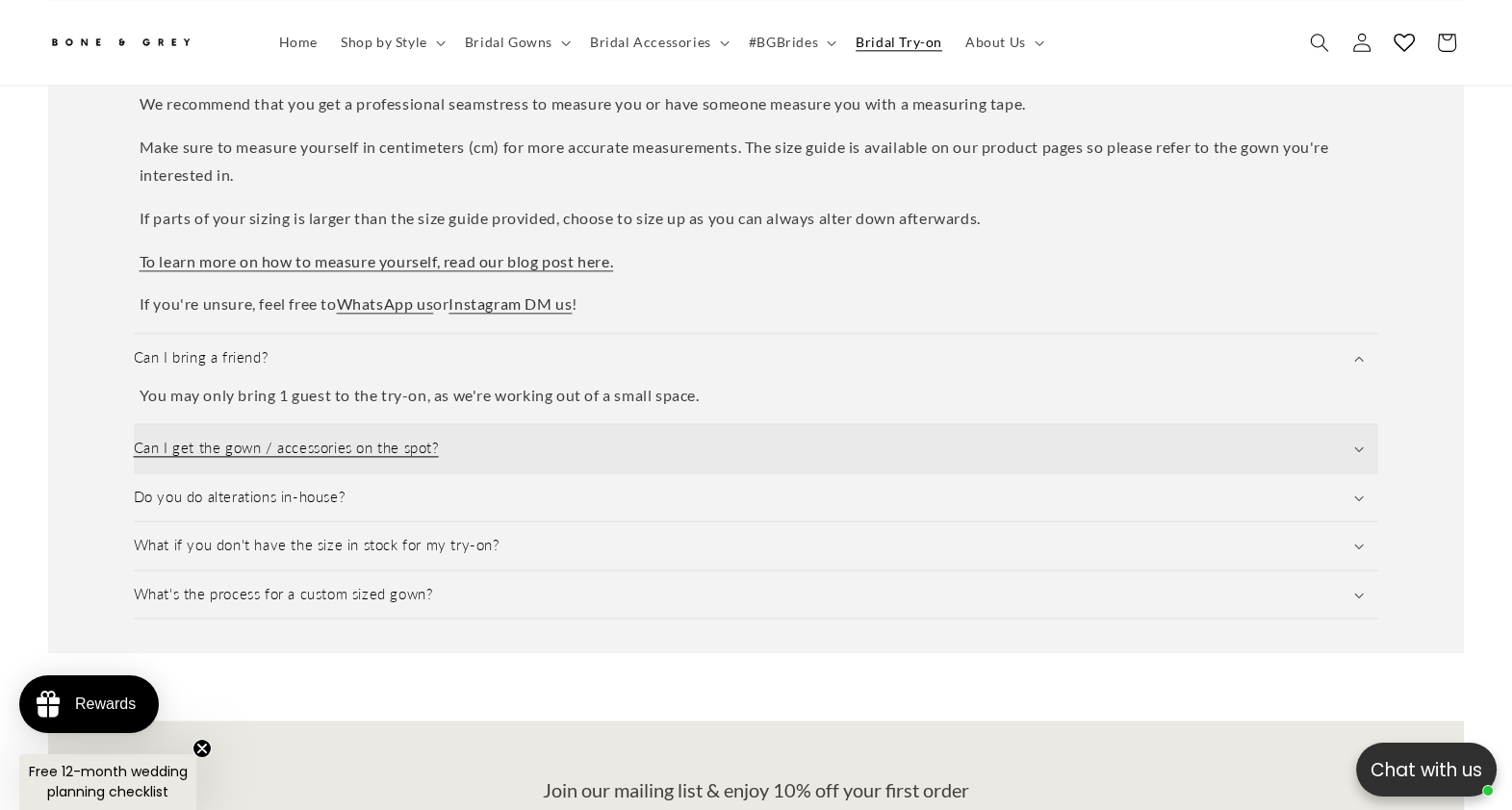
scroll to position [0, 0]
click at [301, 439] on h3 "Can I get the gown / accessories on the spot?" at bounding box center [286, 447] width 305 height 19
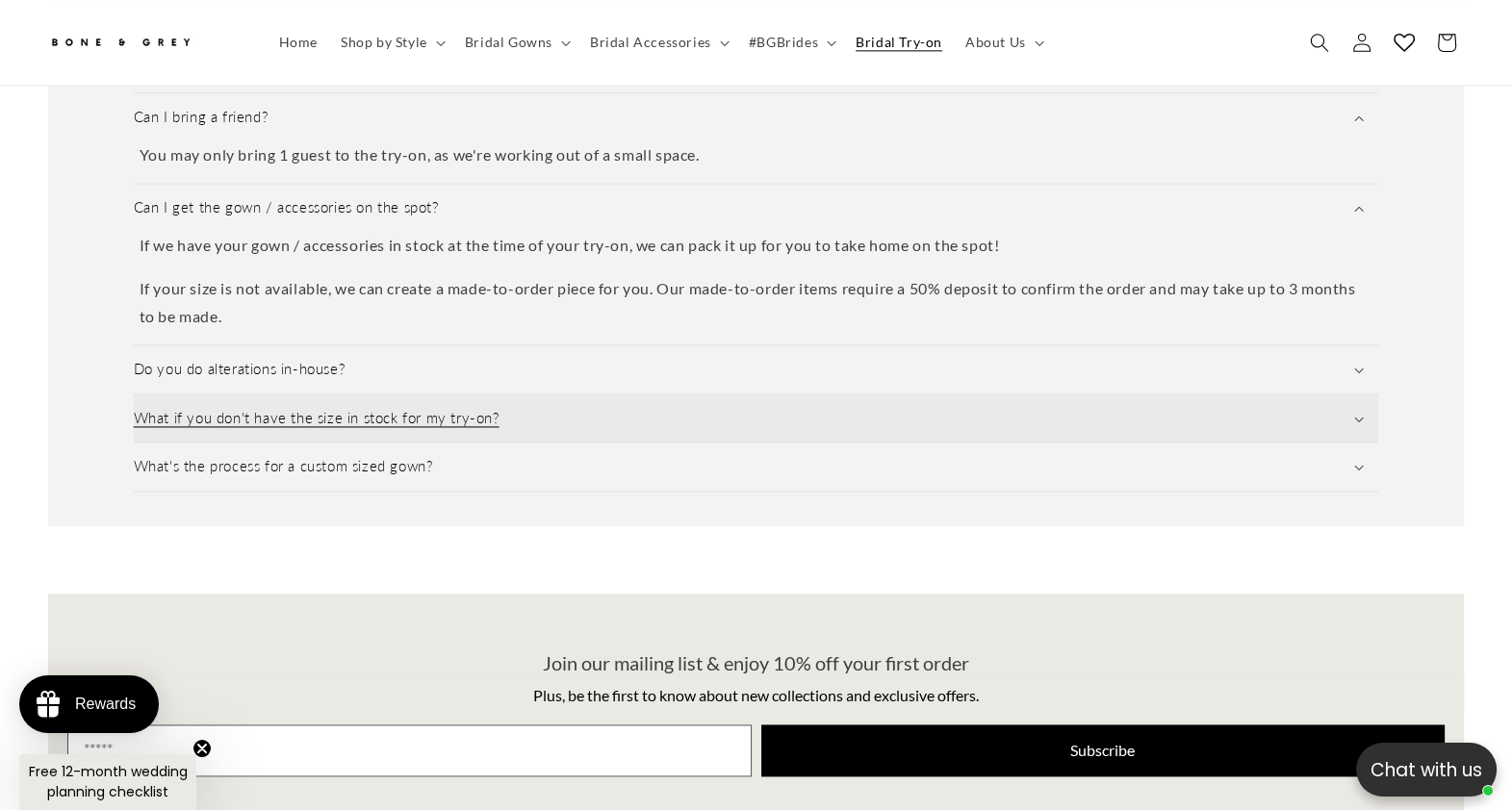
scroll to position [0, 1036]
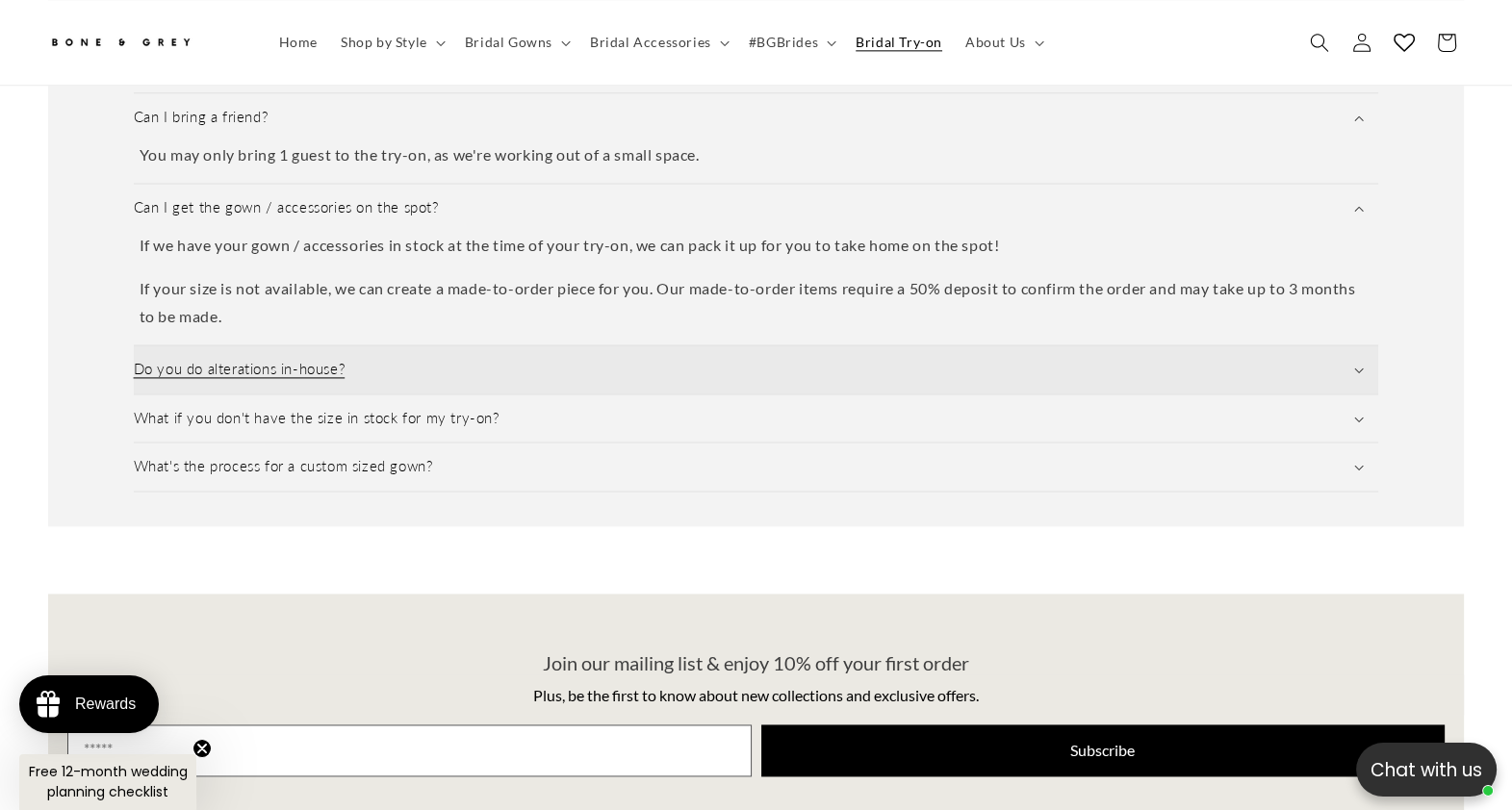
click at [308, 360] on h3 "Do you do alterations in-house?" at bounding box center [239, 368] width 211 height 19
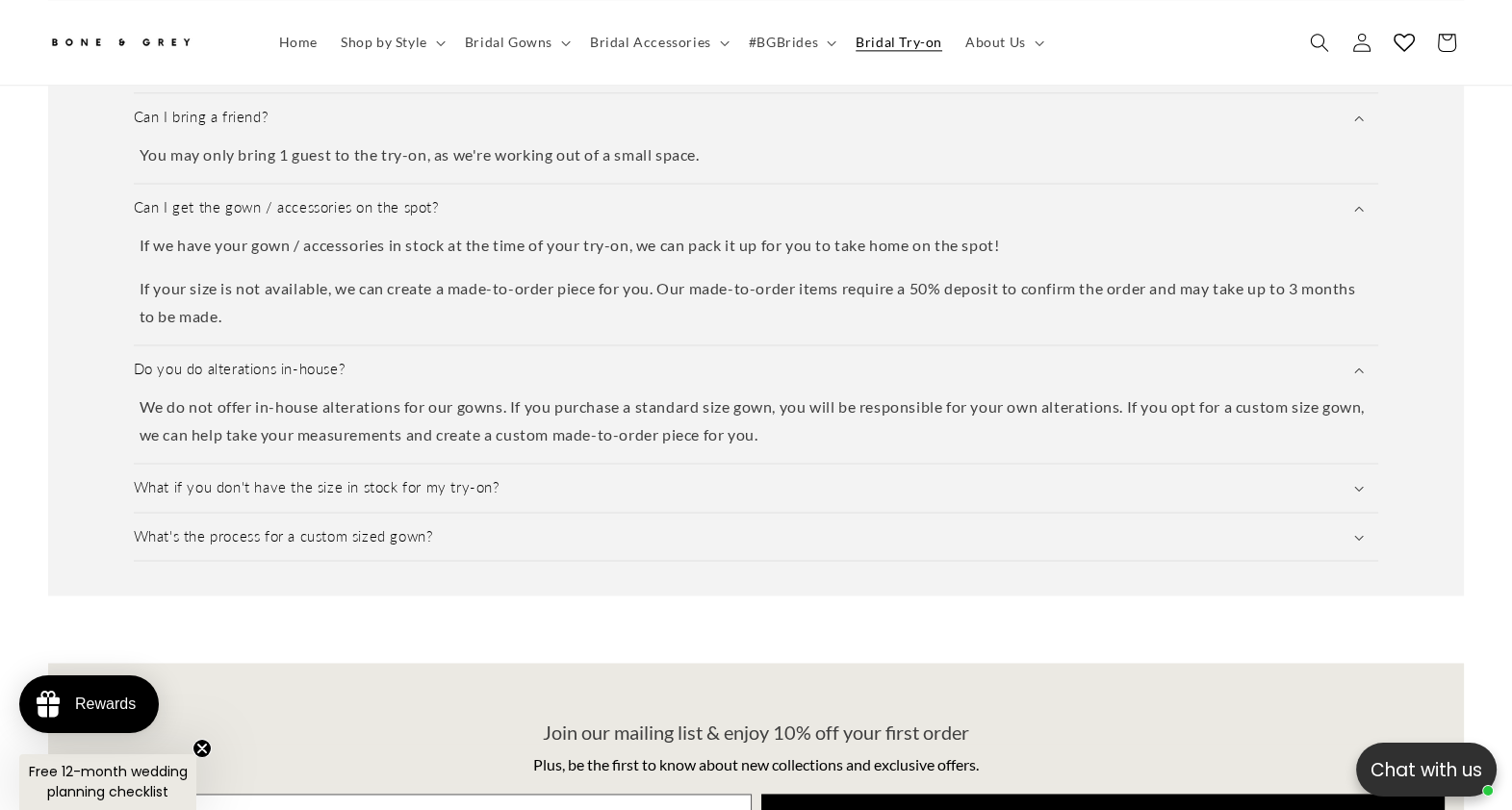
scroll to position [0, 518]
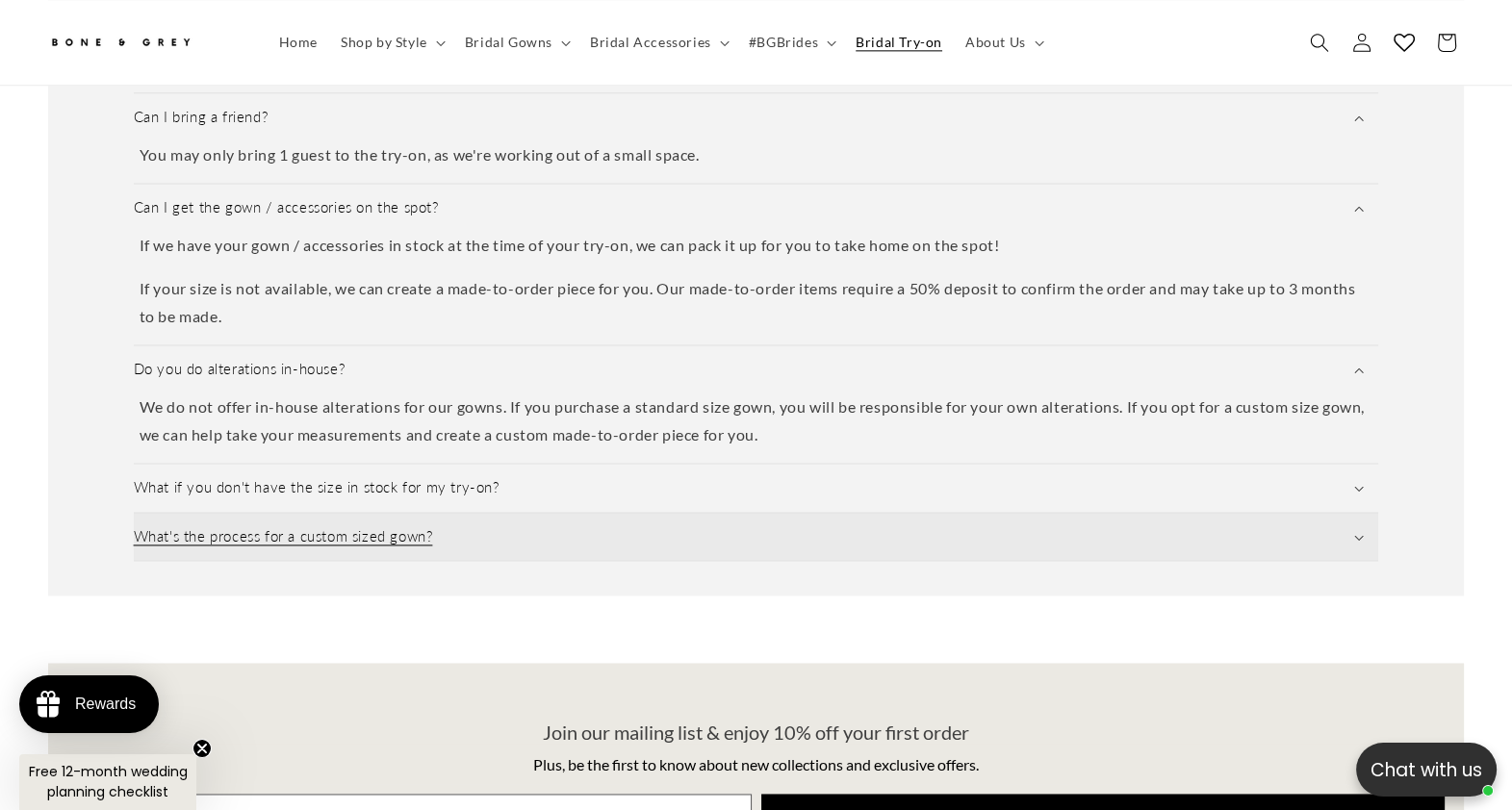
click at [328, 513] on summary "What's the process for a custom sized gown?" at bounding box center [756, 536] width 1245 height 48
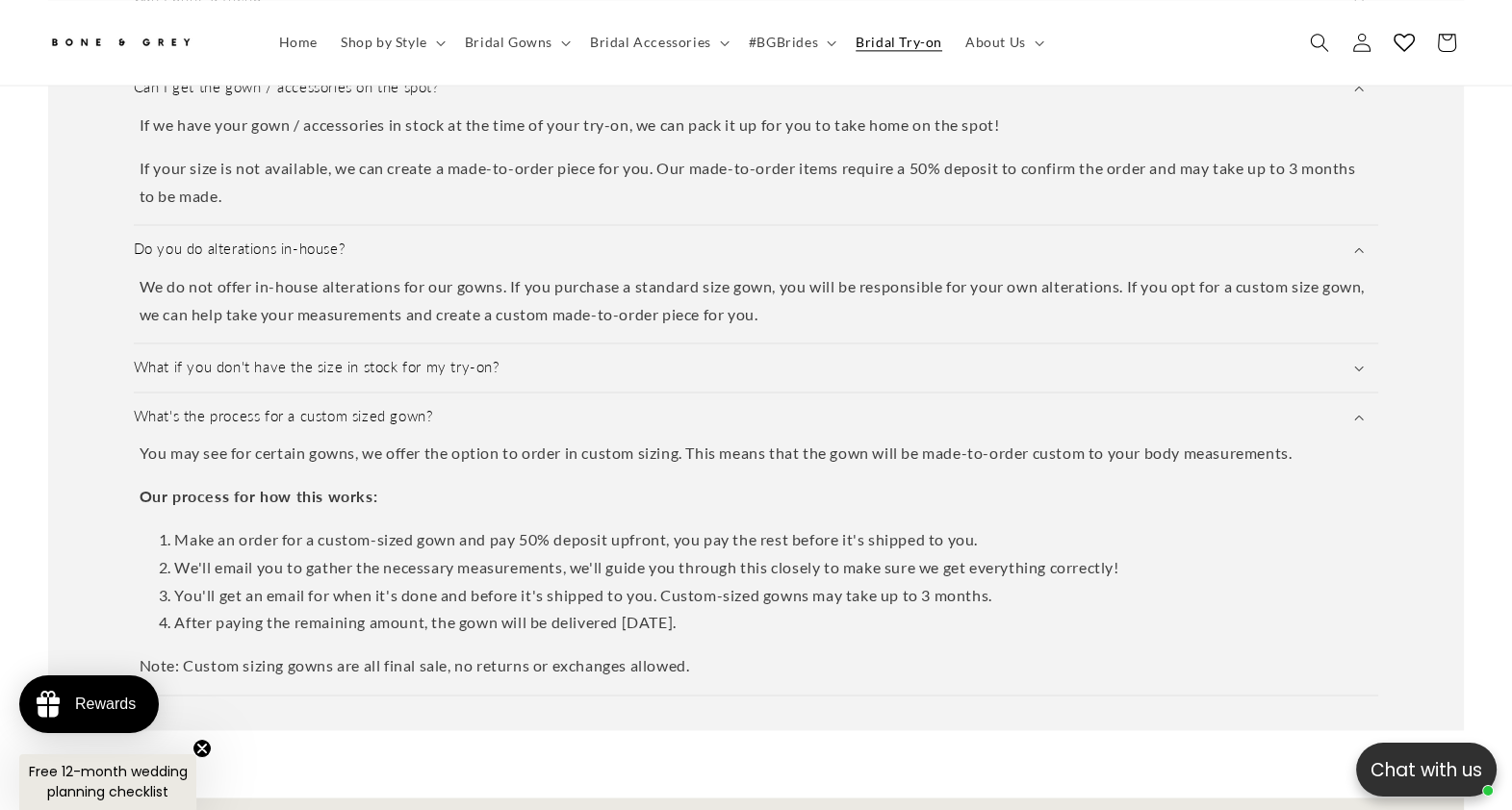
scroll to position [0, 0]
